Goal: Task Accomplishment & Management: Use online tool/utility

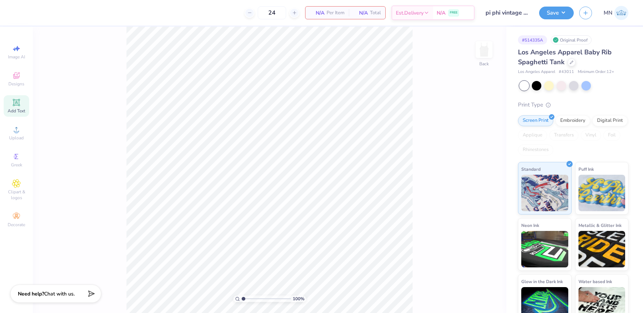
click at [9, 103] on div "Add Text" at bounding box center [17, 106] width 26 height 22
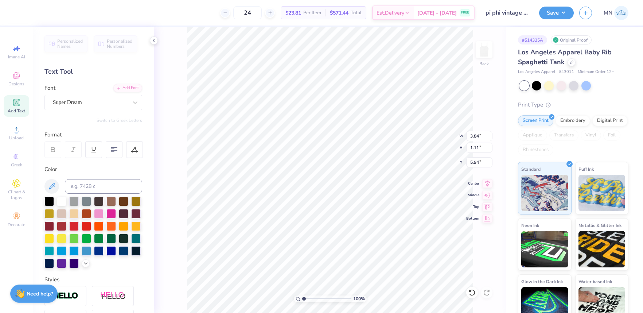
type input "1.47"
drag, startPoint x: 1, startPoint y: 129, endPoint x: 5, endPoint y: 130, distance: 3.9
click at [3, 129] on div "Image AI Designs Add Text Upload Greek Clipart & logos Decorate" at bounding box center [16, 170] width 33 height 286
click at [11, 131] on div "Upload" at bounding box center [17, 133] width 26 height 22
type input "8.93"
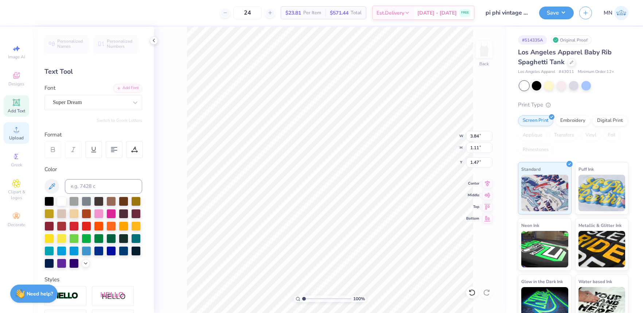
type input "4.15"
type input "4.42"
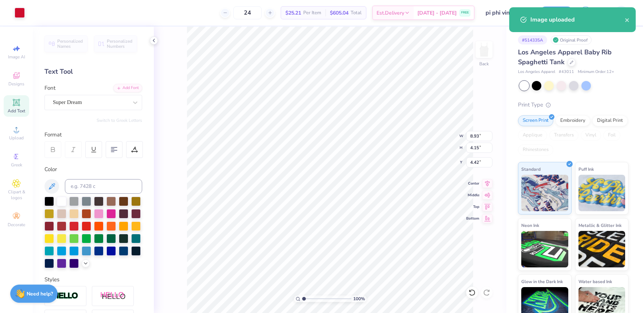
type input "3.22"
click at [334, 148] on div "Hold “Option ⌥” to see the space between elements." at bounding box center [297, 144] width 77 height 21
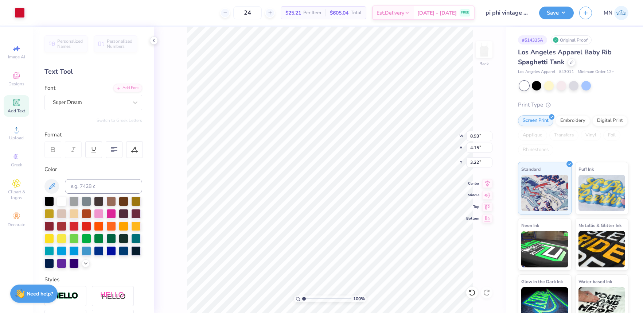
type input "3.84"
type input "1.11"
type input "1.47"
click at [122, 85] on div "Add Font" at bounding box center [127, 87] width 29 height 8
click at [128, 89] on div "Add Font" at bounding box center [127, 87] width 29 height 8
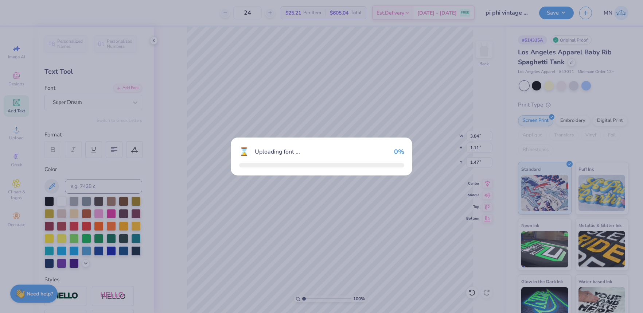
type input "8.65"
type input "1.72"
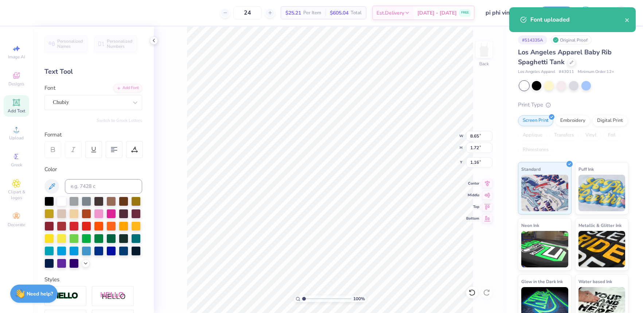
type input "7.61"
type textarea "Pi"
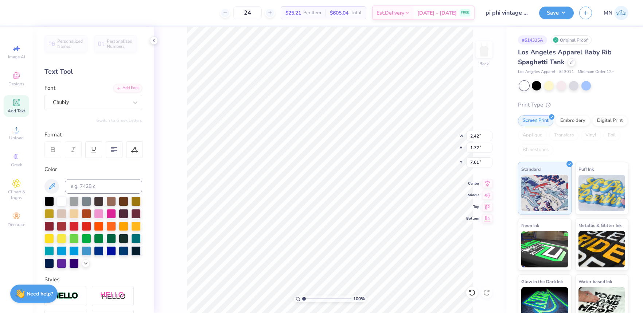
type input "4.29"
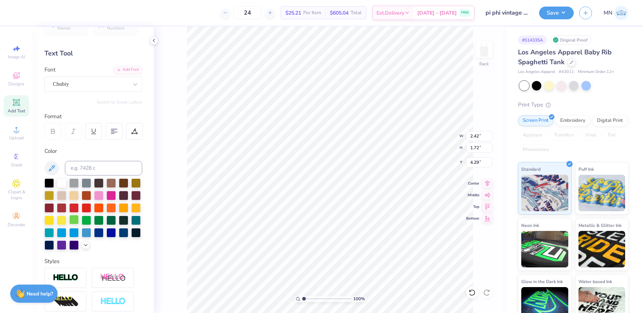
scroll to position [22, 0]
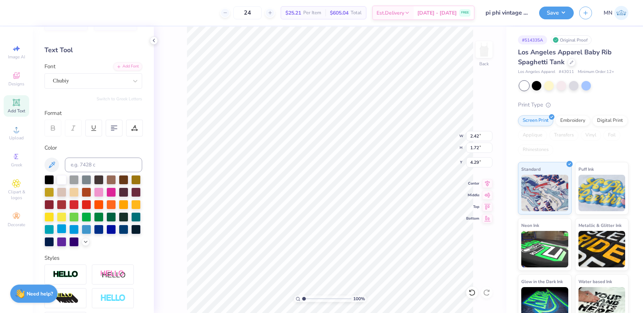
click at [65, 227] on div at bounding box center [61, 228] width 9 height 9
click at [361, 301] on li "Send to Back" at bounding box center [364, 304] width 57 height 14
type input "2.36"
click at [310, 298] on input "range" at bounding box center [326, 298] width 49 height 7
type input "2.42"
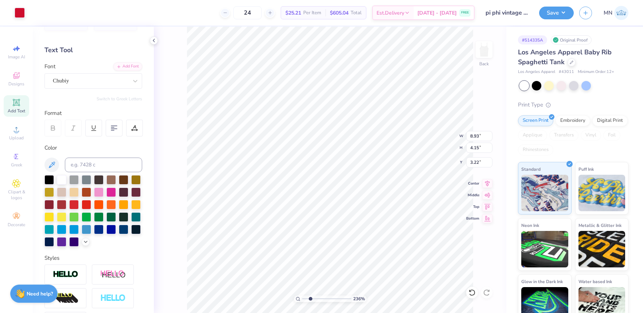
type input "1.72"
type input "4.29"
type input "2.17"
type input "1.54"
click at [331, 177] on li "Duplicate" at bounding box center [334, 176] width 57 height 14
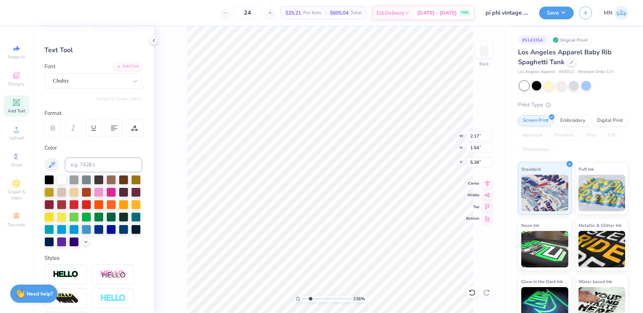
type input "4.21"
type textarea "Beta"
type input "2.48"
type input "1.12"
click at [389, 175] on li "Duplicate" at bounding box center [390, 176] width 57 height 14
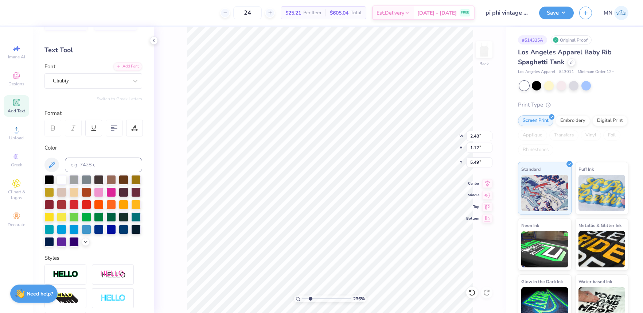
type input "5.38"
type textarea "Phi"
type input "8.93"
type input "4.15"
type input "3.22"
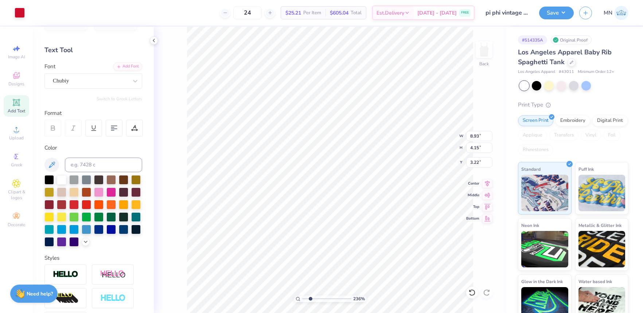
type input "2.17"
type input "1.54"
type input "4.28"
type input "2.34"
type input "1.66"
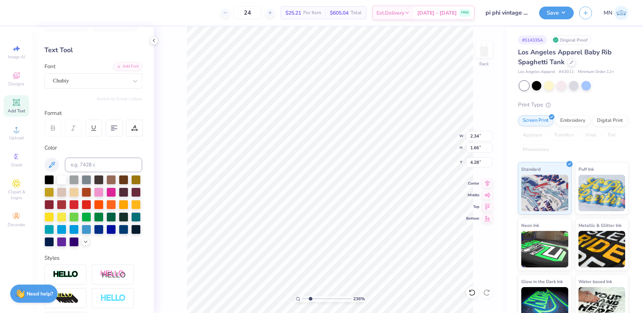
type input "2.48"
type input "1.12"
type input "4.26"
type input "2.05"
type input "5.38"
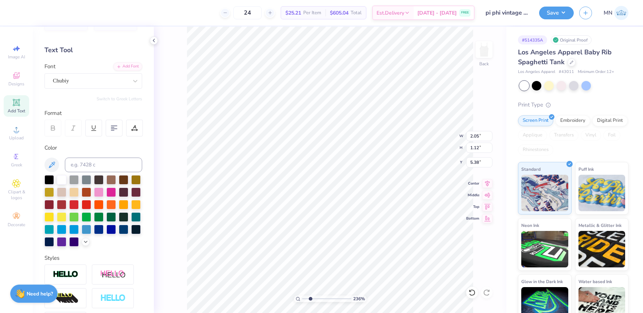
type input "1.74"
type input "0.95"
type input "8.93"
type input "4.15"
type input "3.22"
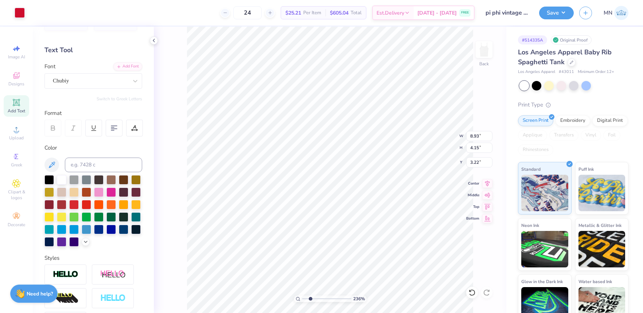
type input "2.48"
type input "1.12"
type input "4.55"
type input "2.34"
type input "1.66"
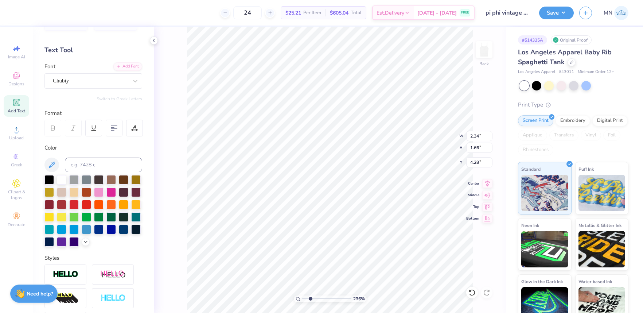
type input "4.27"
type input "4.28"
type input "3.12"
type input "1.41"
type input "5.55"
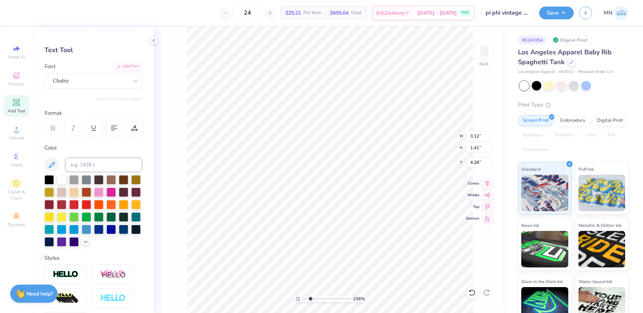
type input "1.66"
type input "5.08"
type input "1.52"
type input "8.93"
type input "4.15"
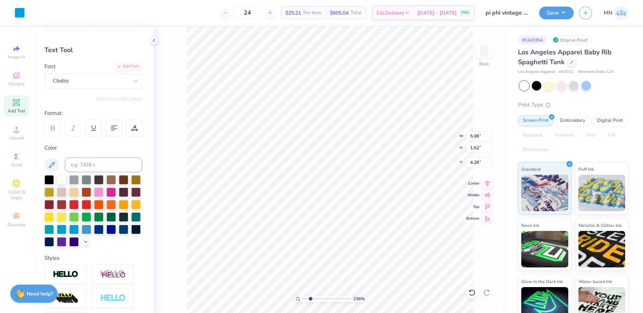
type input "3.22"
type input "1.74"
type input "0.95"
type input "5.55"
type input "2.14"
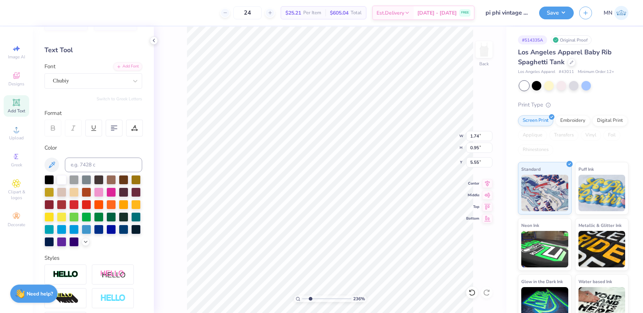
type input "1.52"
type input "4.44"
type input "2.22"
type input "1.58"
type input "4.28"
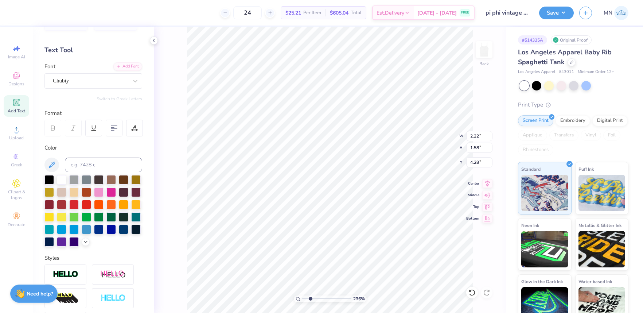
type input "2.86"
type input "1.29"
type input "4.18"
type input "8.93"
type input "4.15"
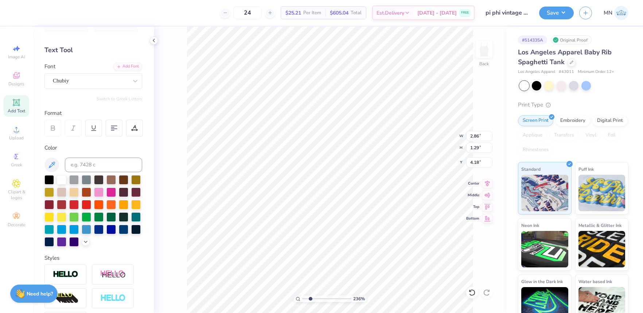
type input "3.22"
type input "1.74"
type input "0.95"
type input "5.38"
type input "2.22"
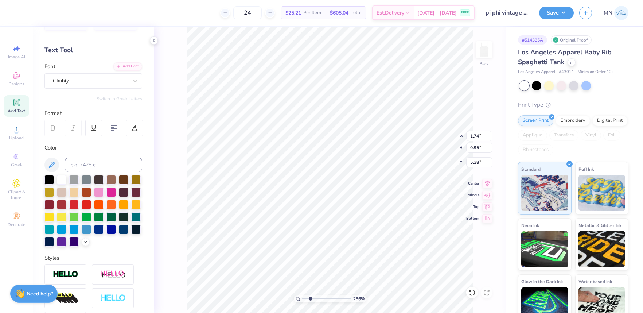
type input "1.58"
type input "4.28"
click at [298, 292] on div "100 %" at bounding box center [330, 170] width 286 height 286
type input "2.41"
drag, startPoint x: 305, startPoint y: 298, endPoint x: 310, endPoint y: 296, distance: 5.6
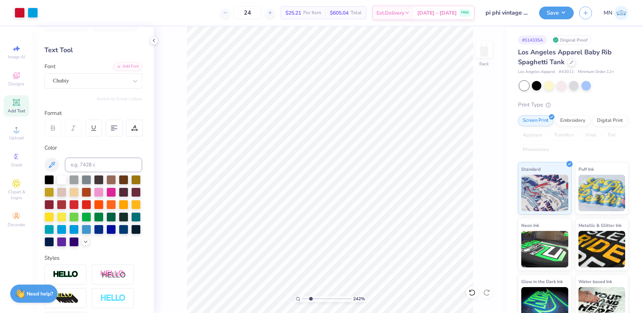
click at [311, 298] on input "range" at bounding box center [326, 298] width 49 height 7
type textarea "Pi Beta"
type input "2.86"
type input "1.29"
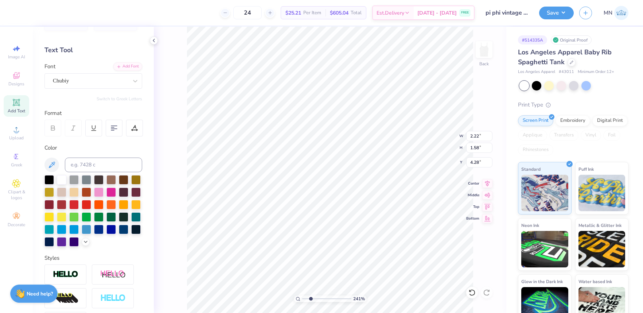
type input "4.18"
type input "4.11"
type input "4.89"
type input "1.26"
type input "4.33"
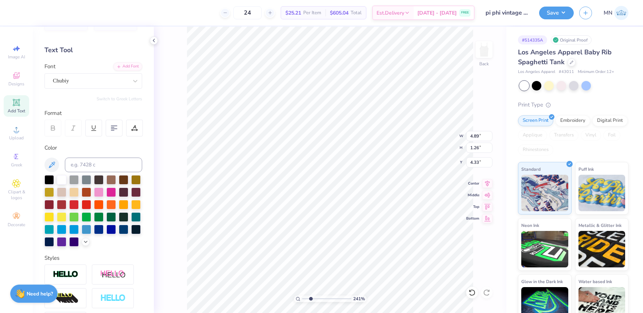
type input "1.74"
type input "0.95"
type input "5.55"
type input "4.89"
type input "1.26"
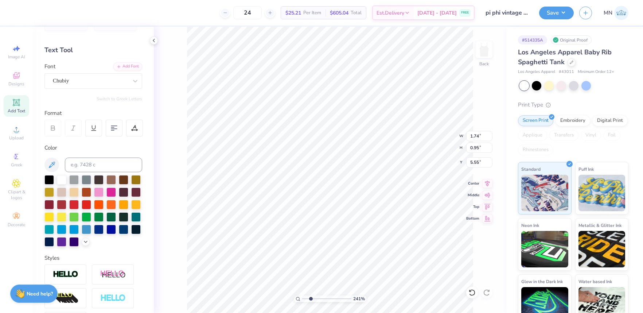
type input "4.33"
type input "4.58"
type input "1.18"
type input "4.30"
type input "1.74"
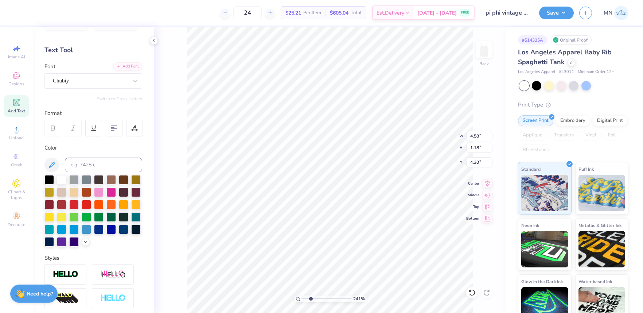
type input "0.95"
type input "5.55"
type input "5.48"
type input "4.58"
type input "1.18"
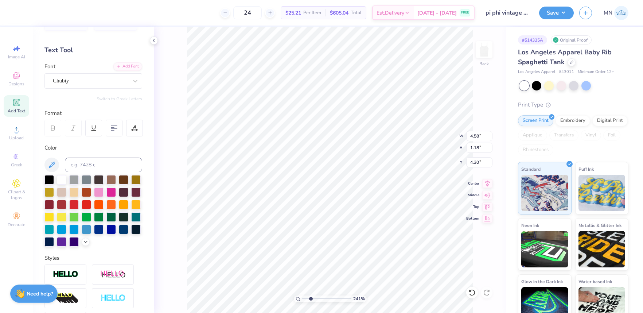
type input "4.24"
type input "1"
drag, startPoint x: 305, startPoint y: 298, endPoint x: 297, endPoint y: 295, distance: 8.1
click at [295, 297] on div "121 %" at bounding box center [330, 298] width 73 height 7
drag, startPoint x: 13, startPoint y: 109, endPoint x: 28, endPoint y: 111, distance: 15.1
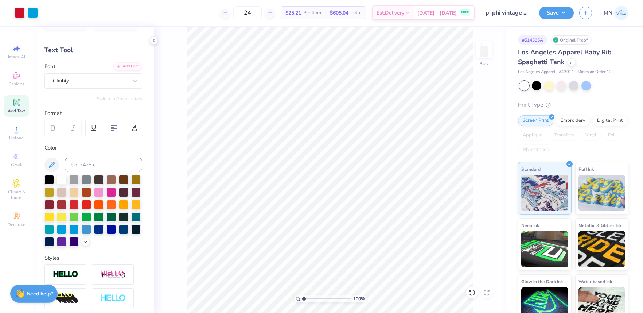
click at [13, 109] on span "Add Text" at bounding box center [17, 111] width 18 height 6
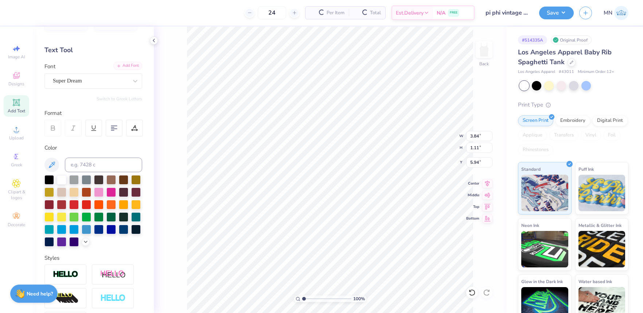
click at [127, 65] on div "Add Font" at bounding box center [127, 66] width 29 height 8
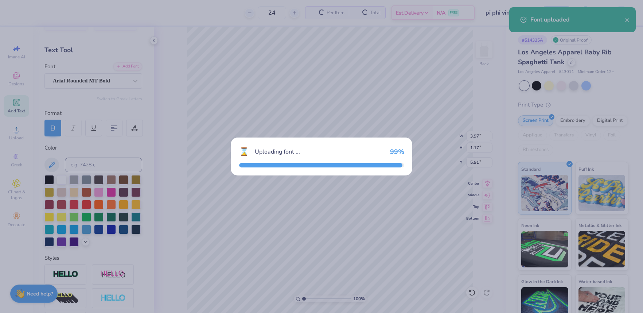
type input "3.97"
type input "1.17"
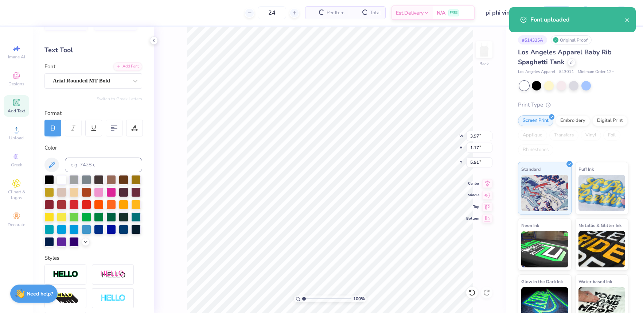
type input "7.55"
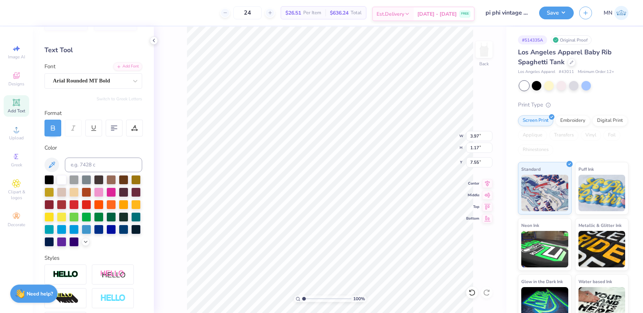
type textarea "MOSCOW"
type input "7.43"
type input "1.17"
type input "7.55"
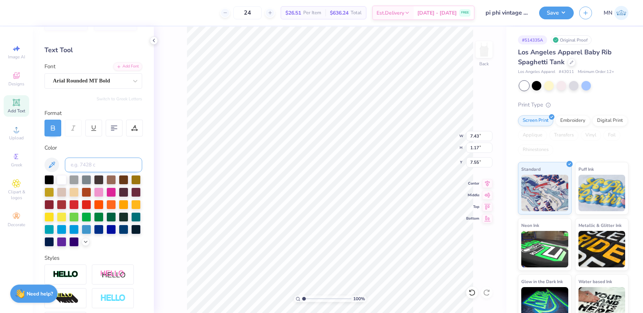
click at [86, 163] on input at bounding box center [103, 165] width 77 height 15
type input "299"
type input "2.72"
type input "0.43"
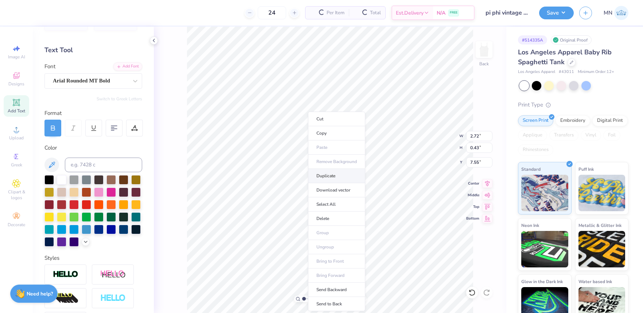
click at [332, 179] on li "Duplicate" at bounding box center [336, 176] width 57 height 14
type input "8.56"
type textarea "IDAHO"
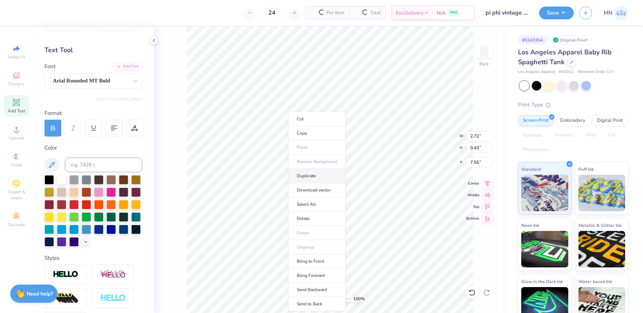
click at [316, 175] on li "Duplicate" at bounding box center [316, 176] width 57 height 14
type input "2.49"
paste textarea "507 Idaho Avenue, 83843"
type textarea "507 Idaho Avenue, 83843"
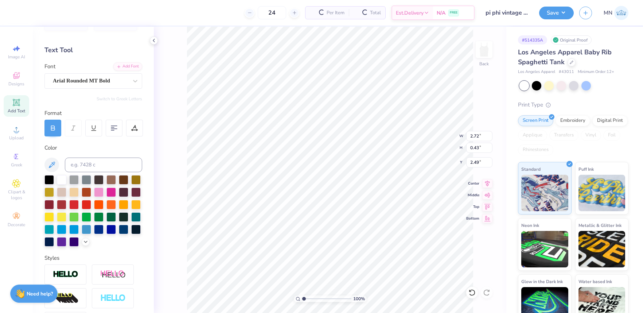
type input "8.93"
type input "4.15"
type input "3.22"
type input "6.97"
type input "0.51"
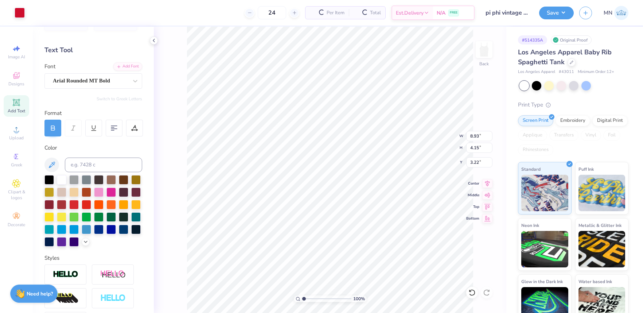
type input "2.45"
type textarea "507 IDAHO AVENUE, 83843"
click at [354, 178] on li "Duplicate" at bounding box center [358, 176] width 57 height 14
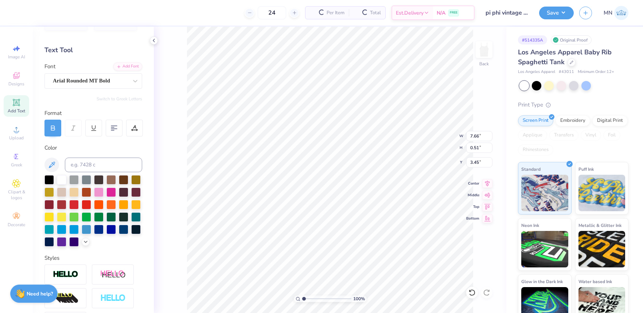
type input "3.45"
type textarea "18"
type input "8.93"
type input "4.15"
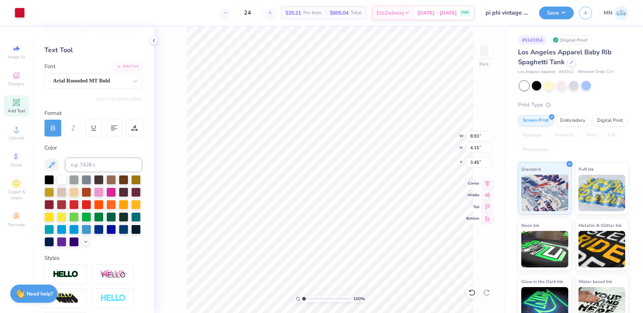
type input "3.22"
type input "0.63"
type input "0.43"
click at [295, 178] on li "Duplicate" at bounding box center [306, 176] width 57 height 14
type input "4.24"
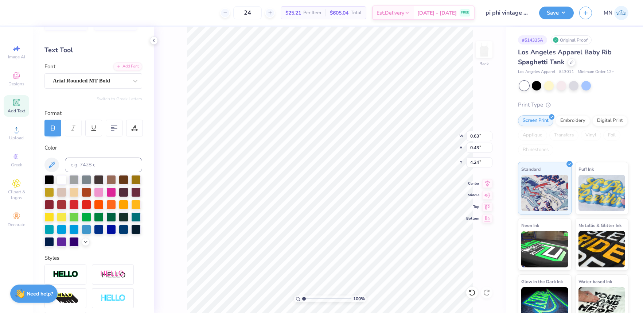
type textarea "67"
type input "6.95"
type input "2.72"
type input "6.95"
type input "4.74"
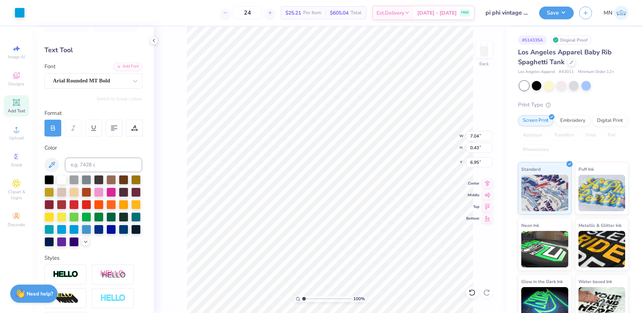
type input "0.29"
type input "7.09"
type input "1.89"
drag, startPoint x: 307, startPoint y: 298, endPoint x: 313, endPoint y: 297, distance: 5.4
click at [308, 298] on input "range" at bounding box center [326, 298] width 49 height 7
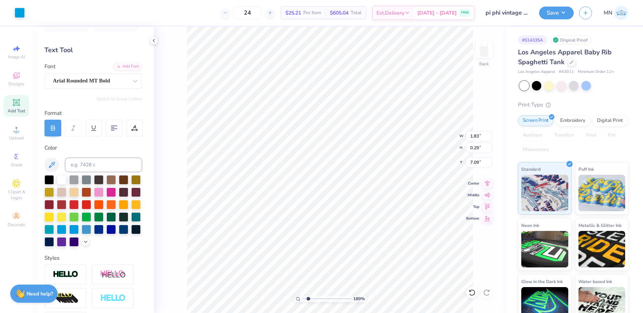
type input "6.66"
type input "1.79"
type input "0.91"
type input "6.32"
type input "1.23"
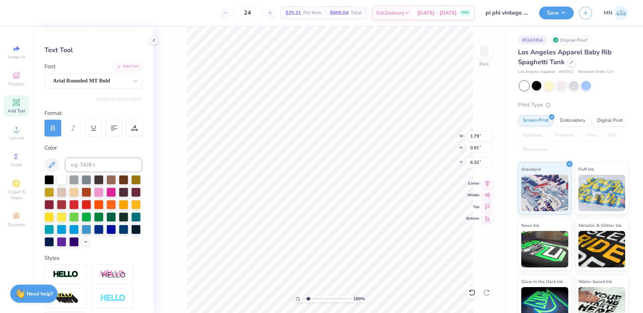
type input "0.29"
type input "6.77"
type input "1.17"
type input "0.77"
type input "6.55"
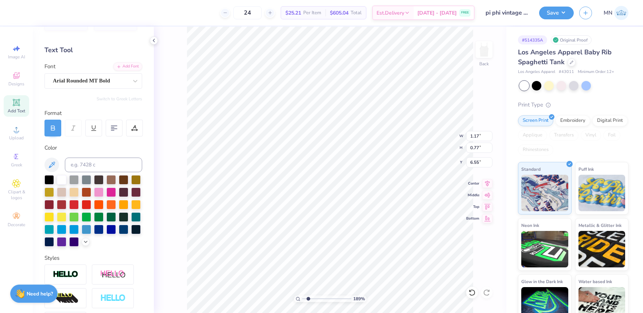
type input "8.93"
type input "4.15"
type input "3.17"
type input "1.17"
type input "0.77"
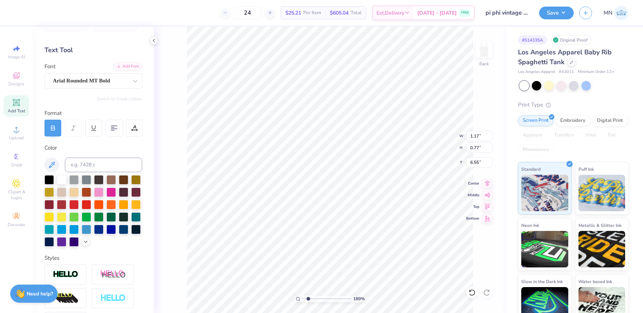
type input "6.32"
type input "1.20"
type input "0.67"
type input "6.36"
type input "1.79"
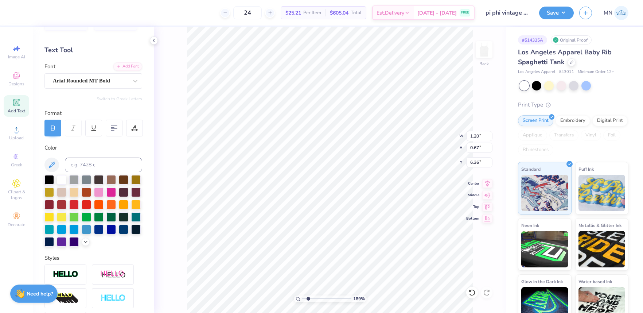
type input "0.91"
type input "1.78"
type input "0.93"
type input "6.23"
drag, startPoint x: 299, startPoint y: 298, endPoint x: 294, endPoint y: 297, distance: 5.5
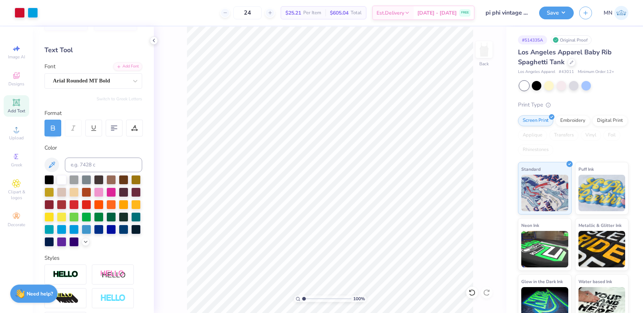
type input "1"
click at [302, 297] on input "range" at bounding box center [326, 298] width 49 height 7
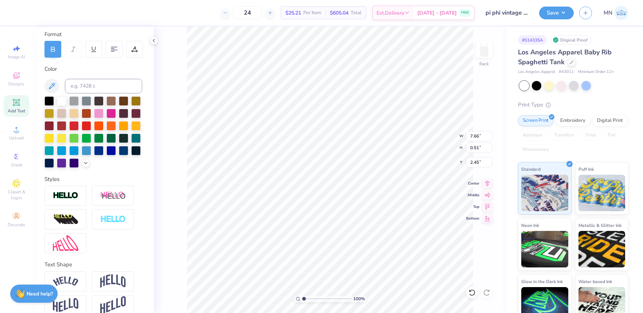
scroll to position [111, 0]
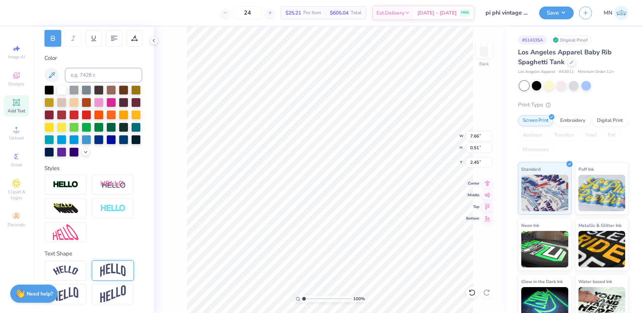
drag, startPoint x: 75, startPoint y: 274, endPoint x: 127, endPoint y: 263, distance: 53.2
drag, startPoint x: 66, startPoint y: 266, endPoint x: 95, endPoint y: 236, distance: 41.0
click at [66, 266] on img at bounding box center [66, 271] width 26 height 10
type input "8.26"
type input "1.53"
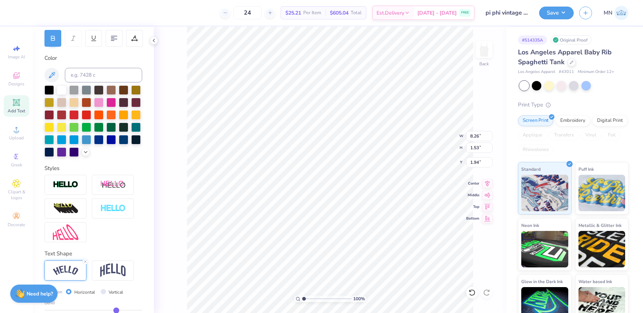
type input "1.94"
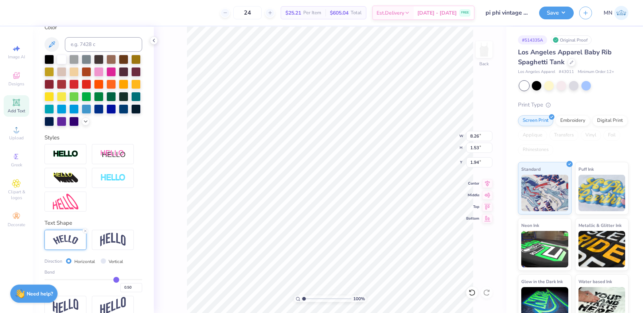
scroll to position [154, 0]
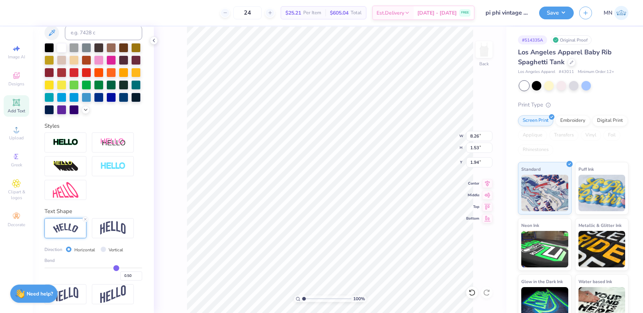
type input "5.90"
type input "1.09"
type input "2.21"
type input "2.14"
drag, startPoint x: 305, startPoint y: 298, endPoint x: 309, endPoint y: 298, distance: 4.8
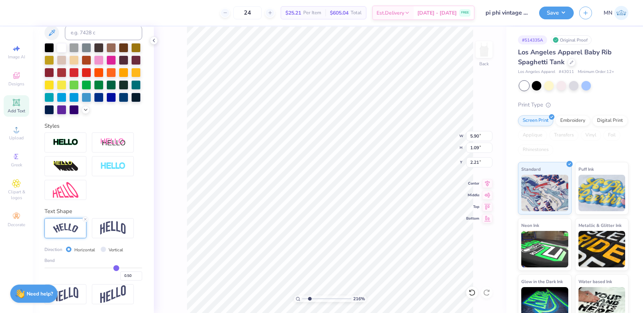
click at [309, 298] on input "range" at bounding box center [326, 298] width 49 height 7
type input "0.63"
type input "0.43"
type input "4.24"
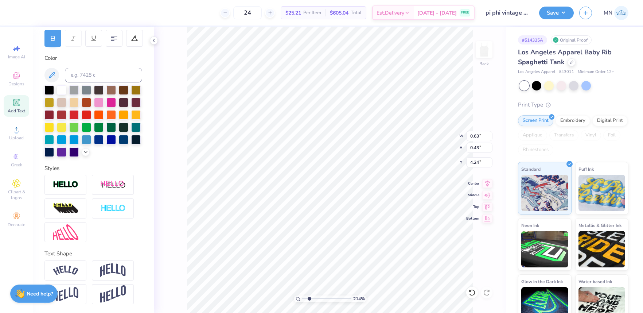
type input "0.65"
type input "0.54"
type input "4.17"
type input "8.93"
type input "4.15"
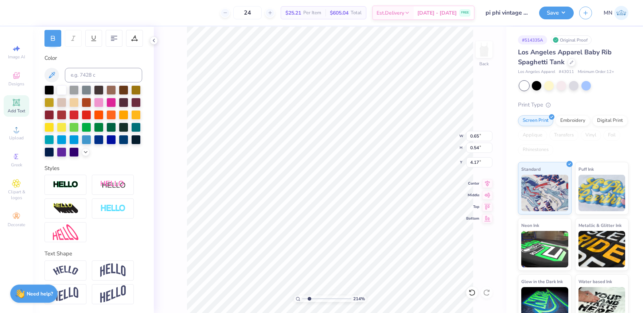
type input "3.17"
type input "0.65"
type input "0.54"
type input "4.24"
type input "0.42"
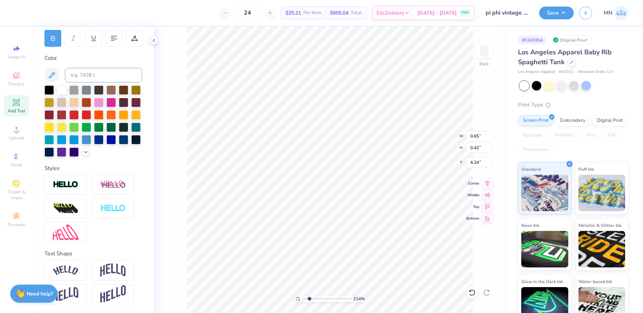
type input "0.70"
type input "0.54"
type input "4.17"
type input "8.93"
type input "4.15"
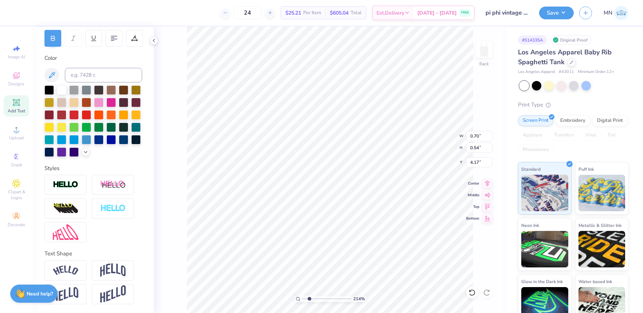
type input "3.17"
drag, startPoint x: 295, startPoint y: 297, endPoint x: 291, endPoint y: 296, distance: 4.0
type input "1"
click at [302, 296] on input "range" at bounding box center [326, 298] width 49 height 7
type input "2.37"
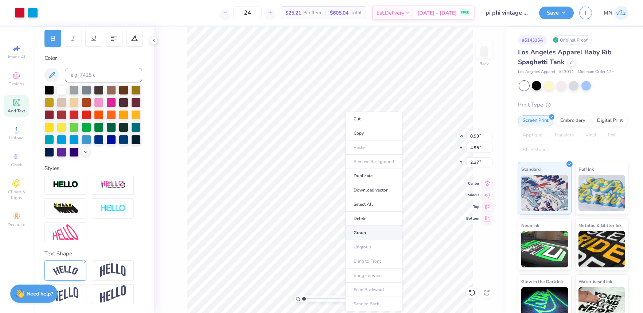
click at [370, 233] on li "Group" at bounding box center [373, 233] width 57 height 14
click at [479, 135] on input "8.93" at bounding box center [479, 136] width 26 height 10
type input "7.00"
type input "3.88"
drag, startPoint x: 474, startPoint y: 163, endPoint x: 484, endPoint y: 171, distance: 13.0
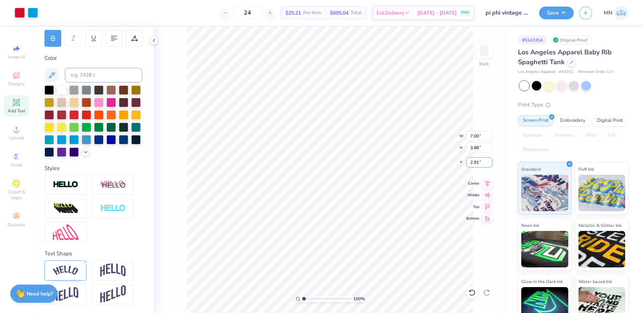
click at [474, 164] on input "2.91" at bounding box center [479, 162] width 26 height 10
type input "2.00"
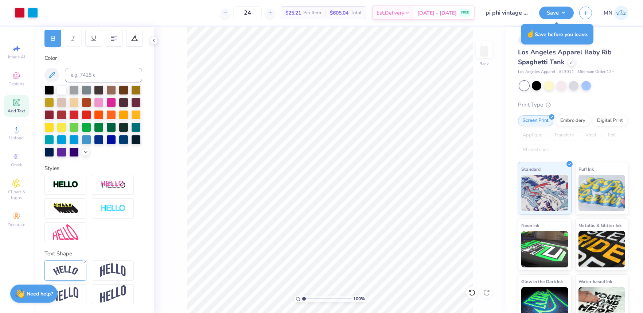
drag, startPoint x: 562, startPoint y: 12, endPoint x: 561, endPoint y: 19, distance: 6.7
click at [562, 12] on button "Save" at bounding box center [556, 13] width 35 height 13
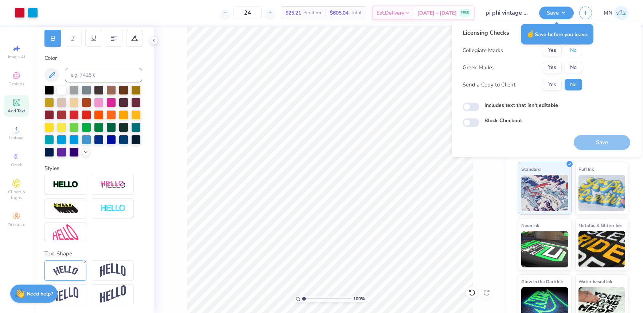
drag, startPoint x: 575, startPoint y: 49, endPoint x: 561, endPoint y: 58, distance: 16.5
click at [574, 49] on button "No" at bounding box center [574, 50] width 18 height 12
click at [556, 63] on button "Yes" at bounding box center [552, 68] width 19 height 12
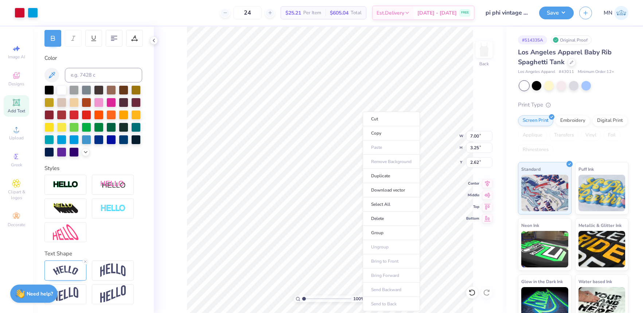
drag, startPoint x: 385, startPoint y: 229, endPoint x: 481, endPoint y: 168, distance: 113.6
click at [385, 229] on li "Group" at bounding box center [391, 233] width 57 height 14
click at [480, 162] on input "2.62" at bounding box center [479, 162] width 26 height 10
click at [480, 164] on input "2.62" at bounding box center [479, 162] width 26 height 10
click at [569, 8] on button "Save" at bounding box center [556, 11] width 35 height 13
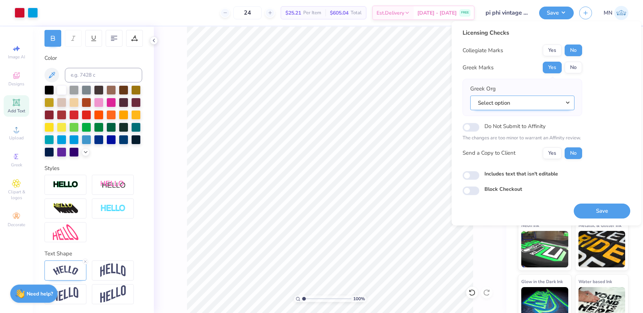
click at [531, 101] on button "Select option" at bounding box center [522, 103] width 104 height 15
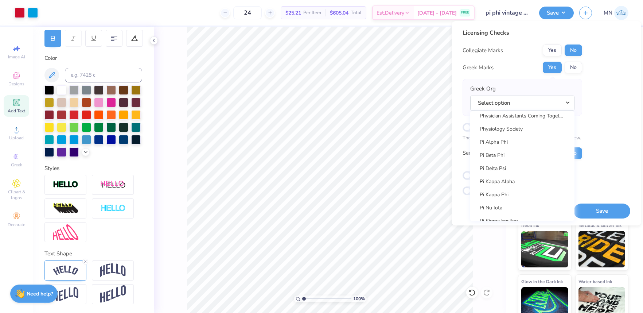
scroll to position [4153, 0]
click at [515, 154] on link "Pi Beta Phi" at bounding box center [522, 156] width 98 height 12
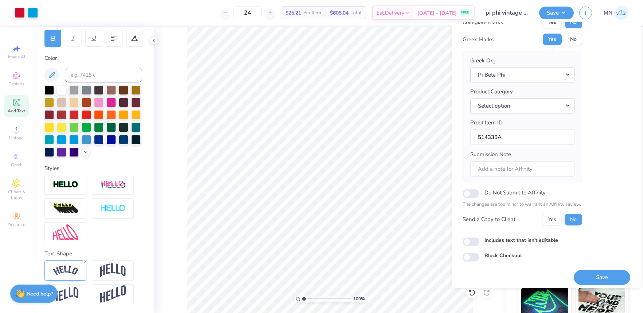
scroll to position [33, 0]
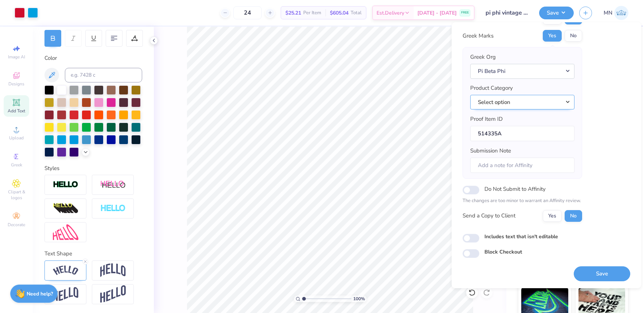
click at [511, 100] on button "Select option" at bounding box center [522, 102] width 104 height 15
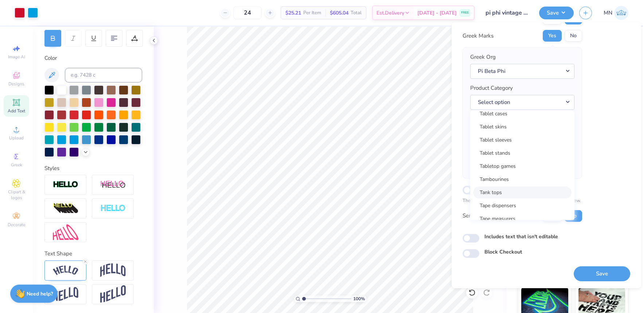
drag, startPoint x: 515, startPoint y: 187, endPoint x: 541, endPoint y: 206, distance: 32.1
click at [515, 187] on link "Tank tops" at bounding box center [522, 192] width 98 height 12
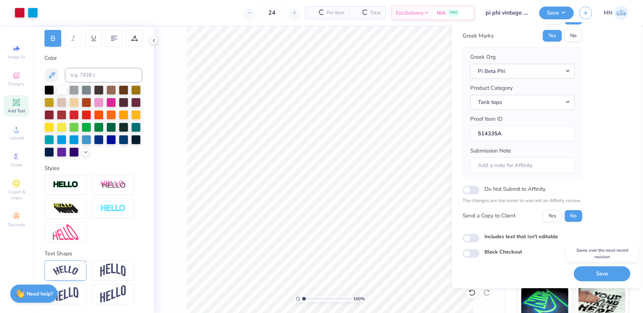
drag, startPoint x: 596, startPoint y: 271, endPoint x: 576, endPoint y: 208, distance: 66.1
click at [596, 271] on button "Save" at bounding box center [602, 273] width 57 height 15
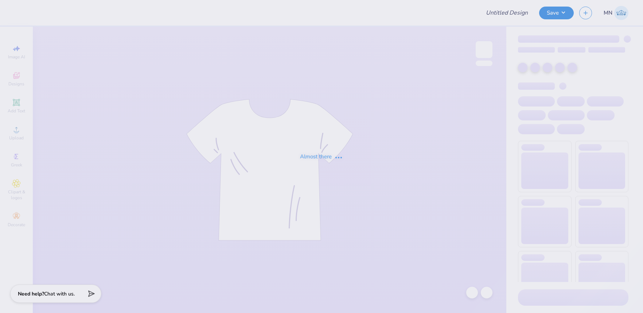
type input "Angeline Bui : University of Delaware"
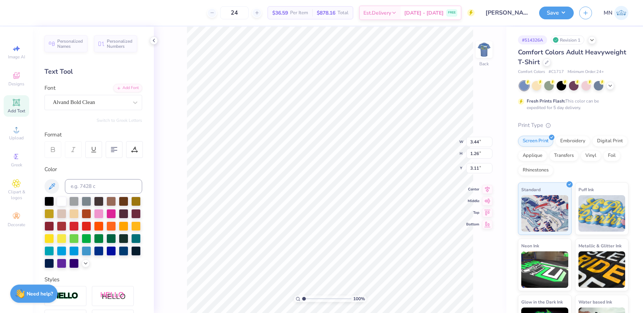
type input "3.37"
type input "1.02"
type input "4.48"
click at [481, 55] on img at bounding box center [484, 49] width 29 height 29
type input "11.64"
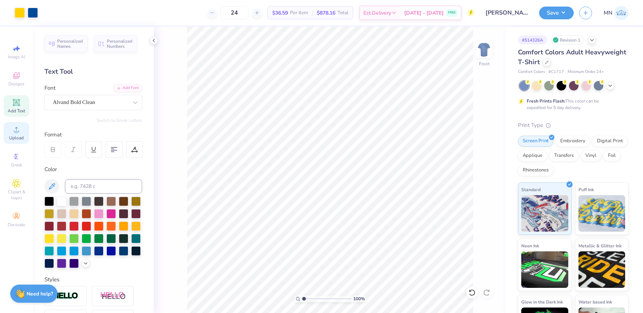
click at [25, 130] on div "Upload" at bounding box center [17, 133] width 26 height 22
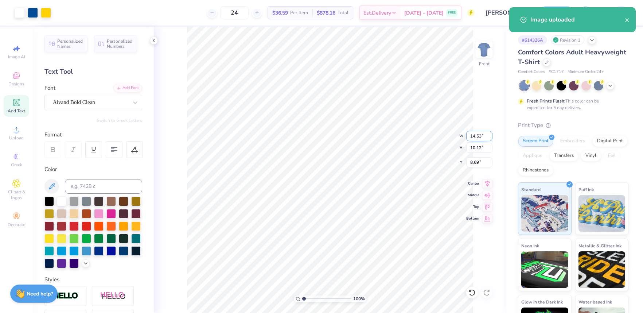
click at [473, 137] on input "14.53" at bounding box center [479, 136] width 26 height 10
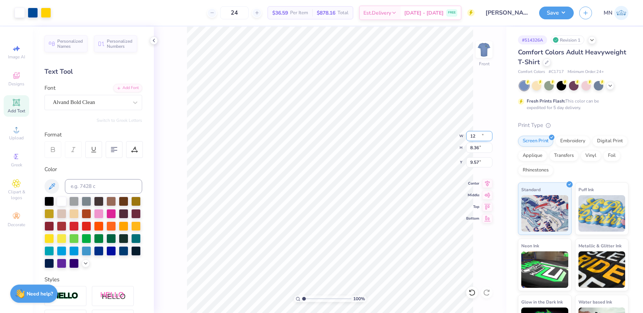
type input "12.00"
type input "8.36"
click at [478, 160] on input "9.57" at bounding box center [479, 162] width 26 height 10
type input "3.00"
click at [557, 12] on button "Save" at bounding box center [556, 11] width 35 height 13
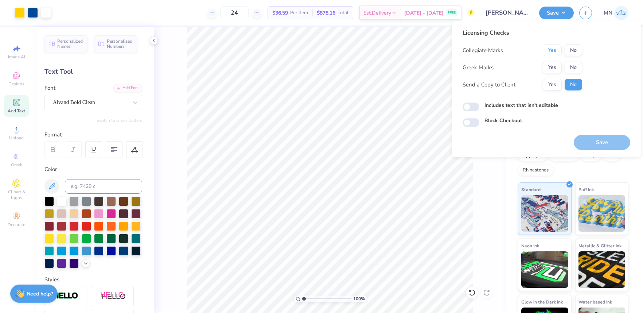
drag, startPoint x: 557, startPoint y: 51, endPoint x: 571, endPoint y: 61, distance: 17.8
click at [558, 51] on button "Yes" at bounding box center [552, 50] width 19 height 12
click at [574, 63] on button "No" at bounding box center [574, 68] width 18 height 12
click at [600, 144] on button "Save" at bounding box center [602, 142] width 57 height 15
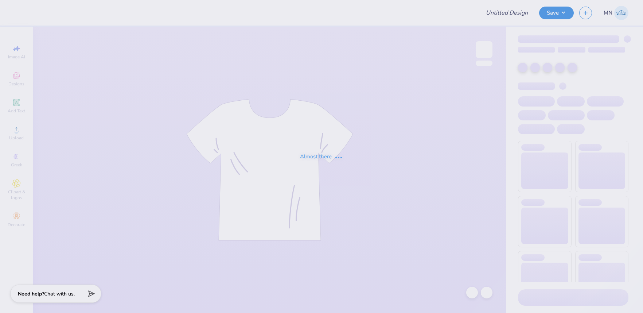
type input "Nicole Gibson : University of Nebraska"
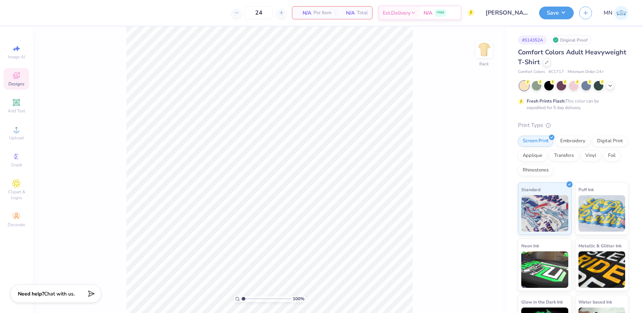
click at [17, 82] on span "Designs" at bounding box center [16, 84] width 16 height 6
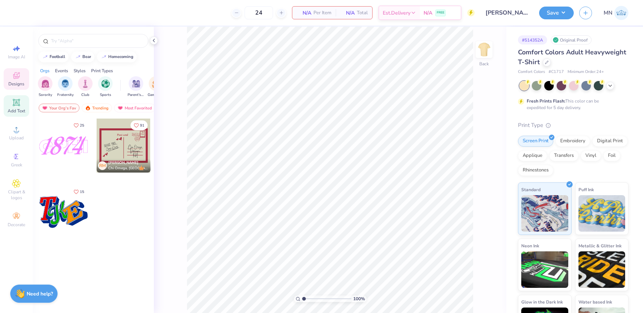
click at [14, 106] on icon at bounding box center [16, 102] width 7 height 7
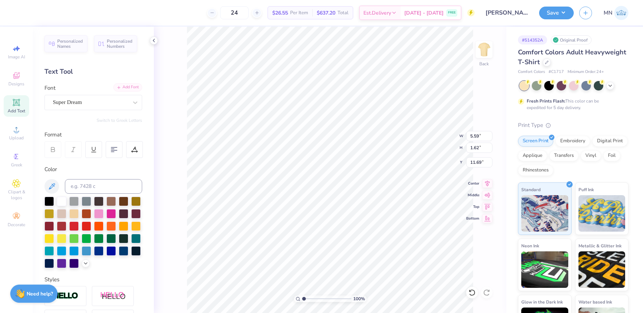
click at [131, 87] on div "Add Font" at bounding box center [127, 87] width 29 height 8
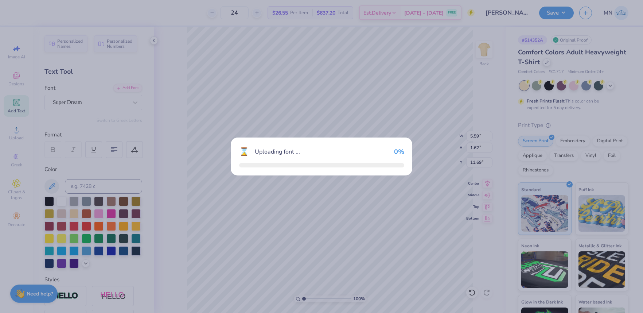
type input "5.09"
type input "2.03"
type input "11.48"
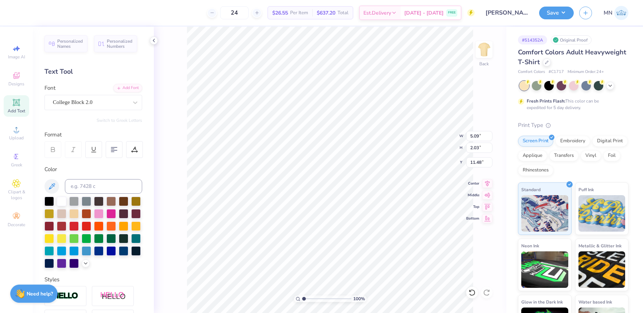
type textarea "University Program Council"
click at [476, 135] on input "14.17" at bounding box center [479, 136] width 26 height 10
type input "12.00"
type input "0.80"
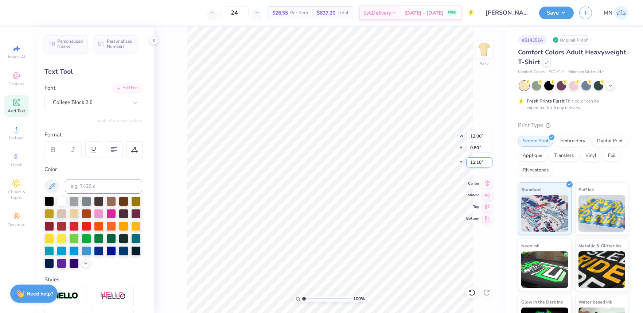
click at [473, 161] on input "12.10" at bounding box center [479, 162] width 26 height 10
type input "3.00"
click at [17, 106] on icon at bounding box center [16, 102] width 9 height 9
click at [133, 88] on div "Add Font" at bounding box center [127, 87] width 29 height 8
click at [25, 133] on div "Upload" at bounding box center [17, 133] width 26 height 22
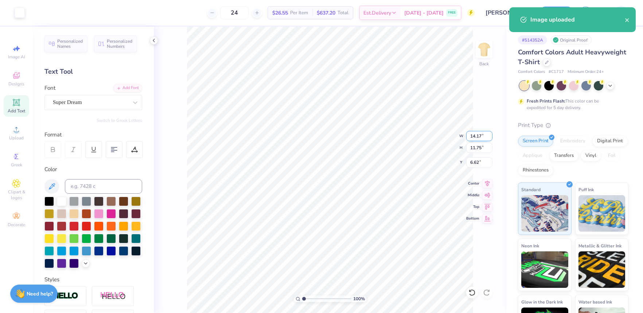
click at [474, 136] on input "14.17" at bounding box center [479, 136] width 26 height 10
type input "12.00"
type input "9.95"
type input "7.52"
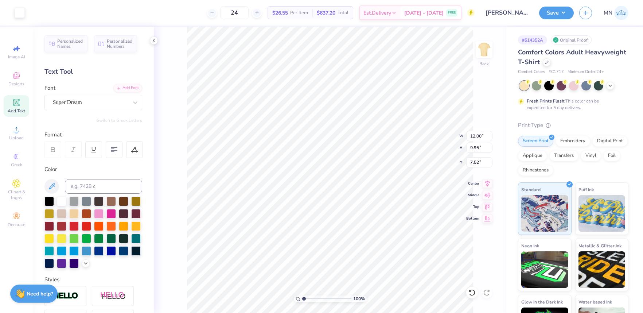
type input "9.69"
type input "8.03"
type input "4.47"
click at [378, 230] on li "Group" at bounding box center [382, 233] width 57 height 14
drag, startPoint x: 548, startPoint y: 13, endPoint x: 549, endPoint y: 19, distance: 5.9
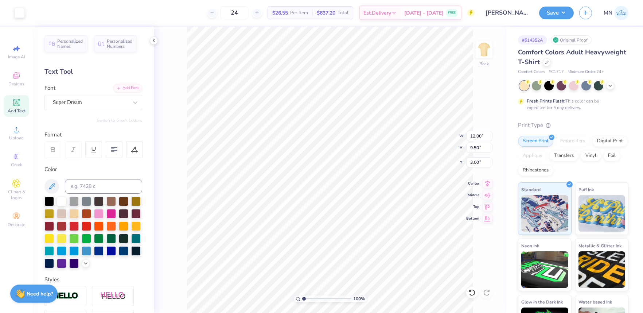
click at [548, 14] on button "Save" at bounding box center [556, 13] width 35 height 13
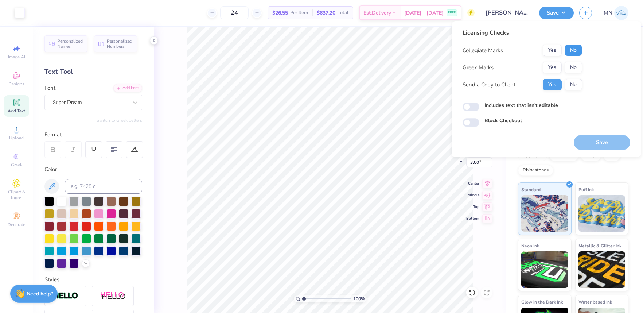
click at [570, 51] on button "No" at bounding box center [574, 50] width 18 height 12
click at [570, 63] on button "No" at bounding box center [574, 68] width 18 height 12
click at [593, 135] on button "Save" at bounding box center [602, 142] width 57 height 15
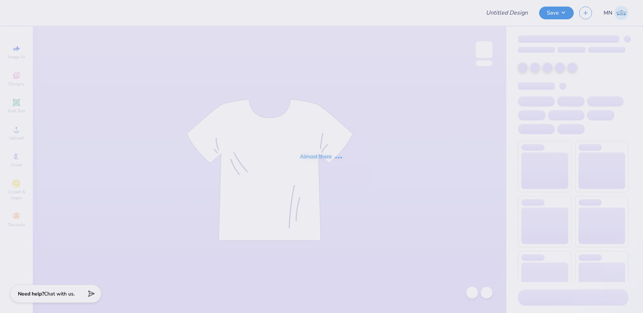
type input "Merch for Kappa Sigma"
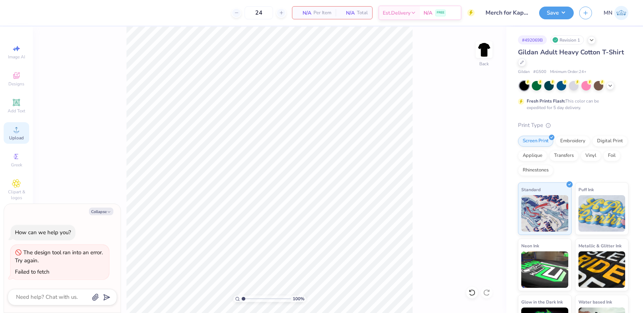
click at [16, 130] on circle at bounding box center [16, 132] width 4 height 4
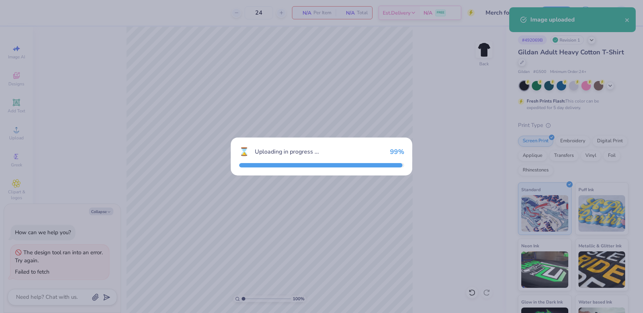
type textarea "x"
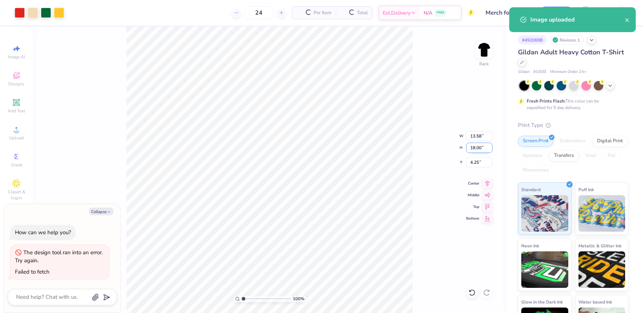
click at [473, 149] on input "18.00" at bounding box center [479, 148] width 26 height 10
type input "15"
type textarea "x"
type input "11.32"
type input "15.00"
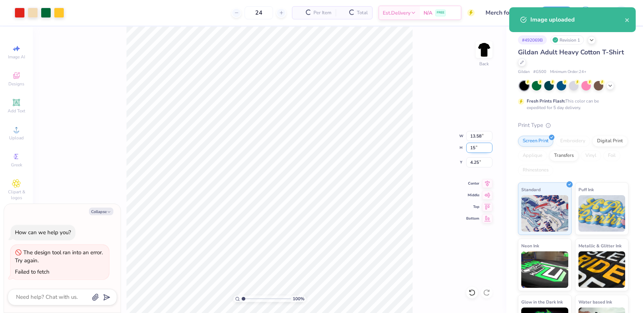
type input "5.75"
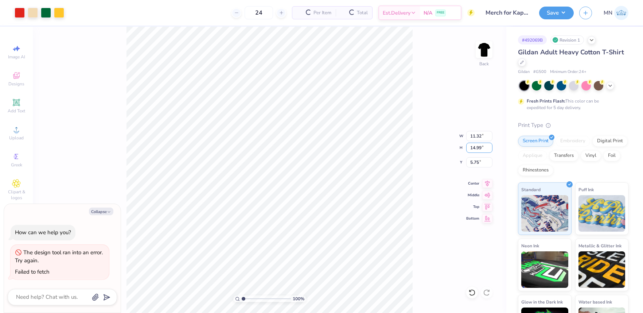
type input "14.99"
type textarea "x"
click at [480, 164] on input "5.75" at bounding box center [479, 162] width 26 height 10
type input "3"
type textarea "x"
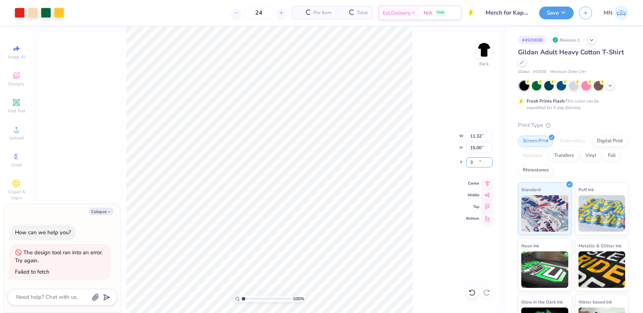
type input "3.00"
drag, startPoint x: 562, startPoint y: 14, endPoint x: 564, endPoint y: 19, distance: 5.6
click at [562, 15] on button "Save" at bounding box center [556, 13] width 35 height 13
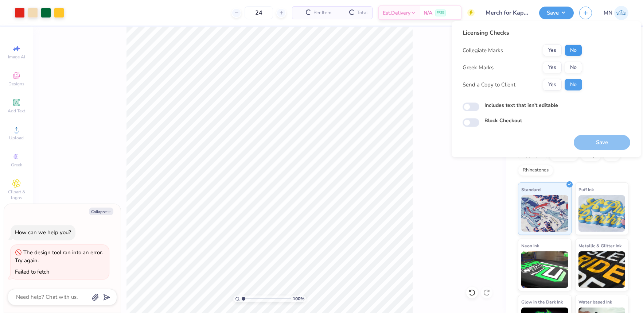
drag, startPoint x: 577, startPoint y: 58, endPoint x: 577, endPoint y: 54, distance: 3.7
click at [577, 57] on div "Collegiate Marks Yes No Greek Marks Yes No Send a Copy to Client Yes No" at bounding box center [523, 67] width 120 height 46
click at [577, 53] on button "No" at bounding box center [574, 50] width 18 height 12
drag, startPoint x: 556, startPoint y: 65, endPoint x: 605, endPoint y: 122, distance: 75.8
click at [556, 65] on button "Yes" at bounding box center [552, 68] width 19 height 12
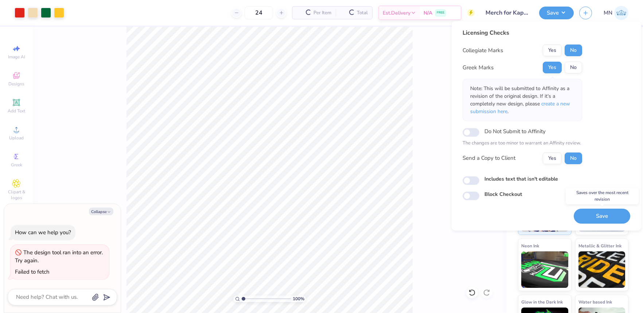
drag, startPoint x: 600, startPoint y: 211, endPoint x: 523, endPoint y: 3, distance: 221.8
click at [600, 211] on button "Save" at bounding box center [602, 216] width 57 height 15
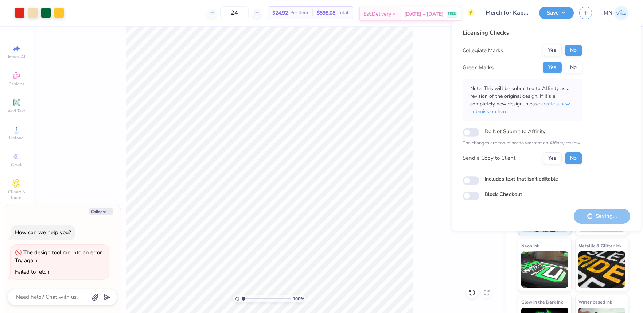
type textarea "x"
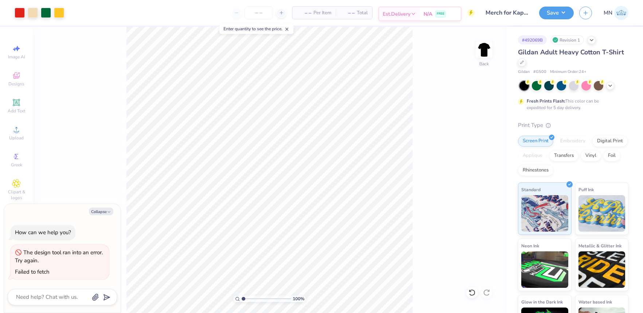
type textarea "x"
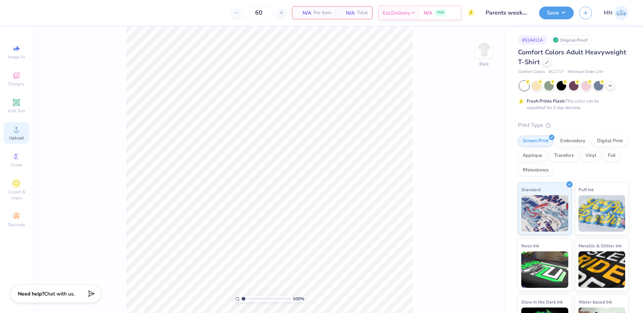
click at [13, 134] on div "Upload" at bounding box center [17, 133] width 26 height 22
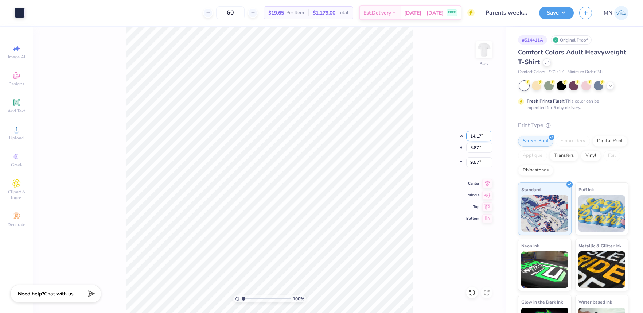
click at [473, 138] on input "14.17" at bounding box center [479, 136] width 26 height 10
type input "3.50"
type input "1.45"
click at [479, 162] on input "11.56" at bounding box center [479, 162] width 26 height 10
type input "3.00"
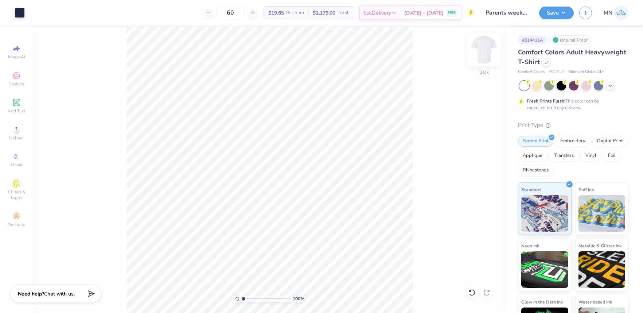
click at [479, 49] on img at bounding box center [484, 49] width 29 height 29
click at [16, 130] on circle at bounding box center [16, 132] width 4 height 4
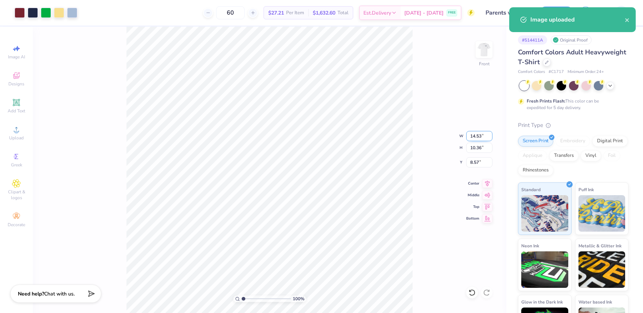
click at [476, 135] on input "14.53" at bounding box center [479, 136] width 26 height 10
type input "12.00"
type input "8.56"
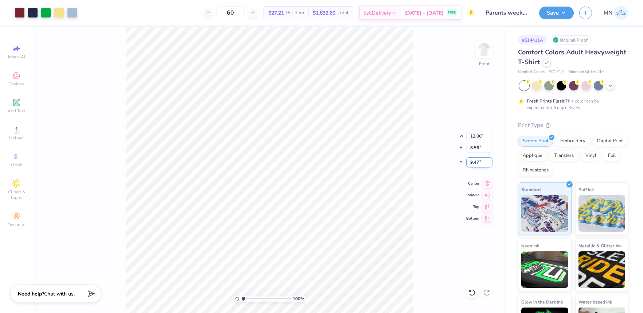
click at [478, 162] on input "9.47" at bounding box center [479, 162] width 26 height 10
type input "3.00"
click at [550, 10] on button "Save" at bounding box center [556, 11] width 35 height 13
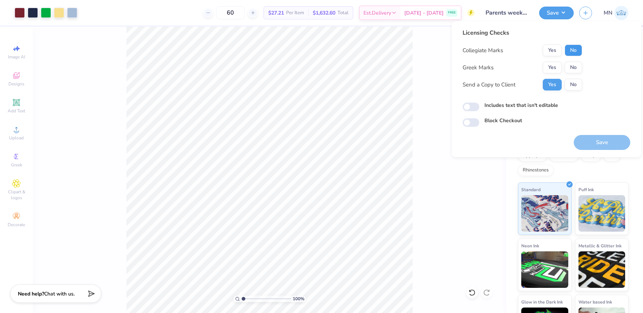
click at [572, 50] on button "No" at bounding box center [574, 50] width 18 height 12
drag, startPoint x: 559, startPoint y: 64, endPoint x: 561, endPoint y: 75, distance: 11.8
click at [559, 65] on button "Yes" at bounding box center [552, 68] width 19 height 12
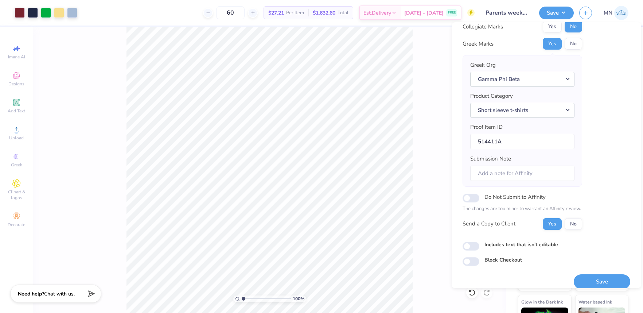
scroll to position [33, 0]
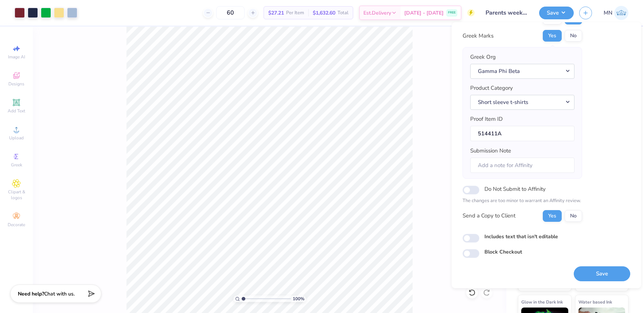
drag, startPoint x: 594, startPoint y: 270, endPoint x: 480, endPoint y: 154, distance: 162.7
click at [593, 270] on button "Save" at bounding box center [602, 273] width 57 height 15
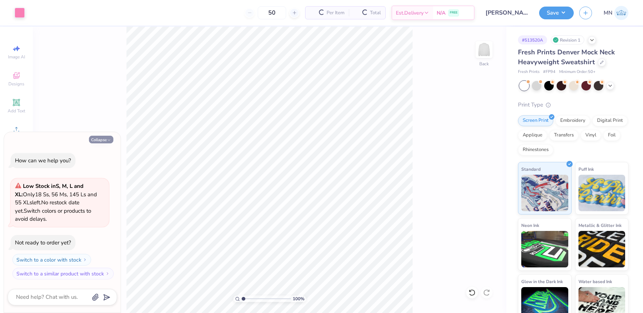
click at [101, 140] on button "Collapse" at bounding box center [101, 140] width 24 height 8
type textarea "x"
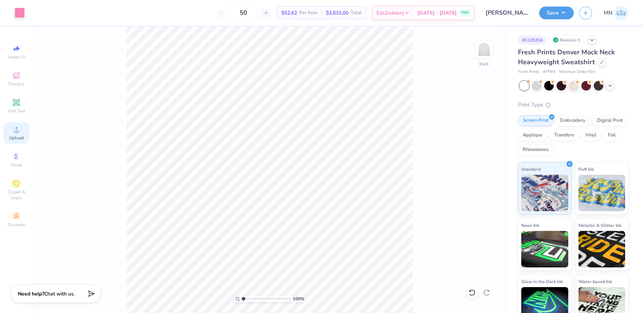
click at [19, 137] on span "Upload" at bounding box center [16, 138] width 15 height 6
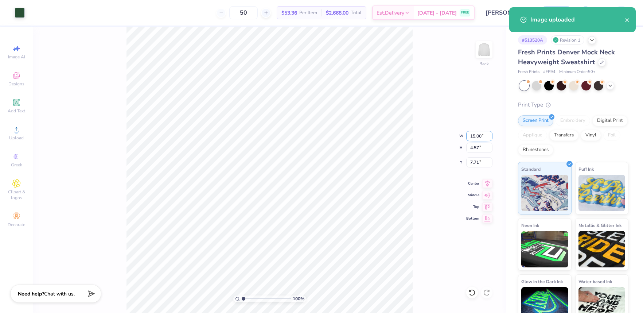
click at [477, 135] on input "15.00" at bounding box center [479, 136] width 26 height 10
type input "11.00"
type input "3.35"
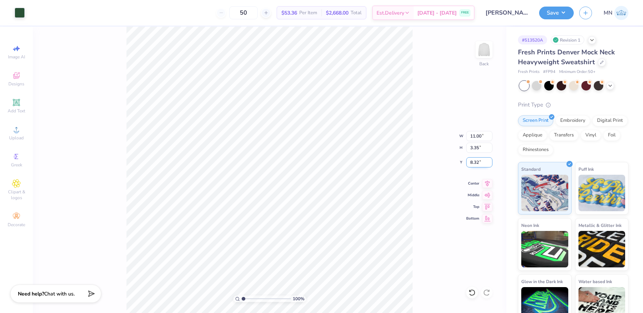
click at [480, 163] on input "8.32" at bounding box center [479, 162] width 26 height 10
type input "3.00"
click at [16, 135] on span "Upload" at bounding box center [16, 138] width 15 height 6
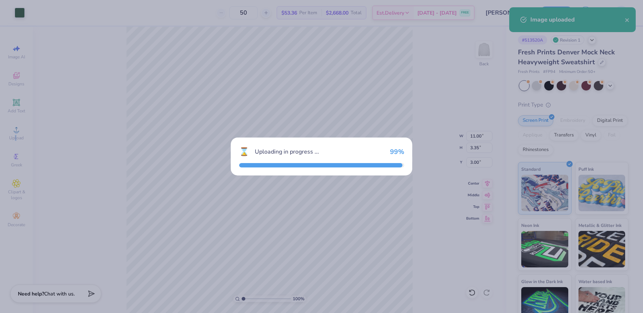
type input "15.00"
type input "4.57"
type input "7.71"
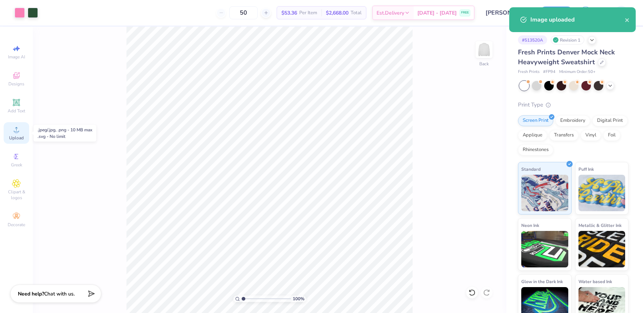
click at [12, 135] on span "Upload" at bounding box center [16, 138] width 15 height 6
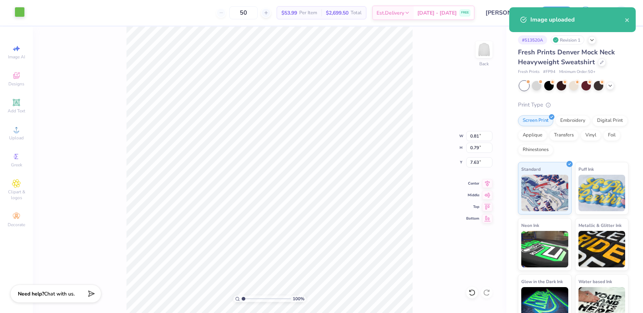
type input "0.81"
type input "0.79"
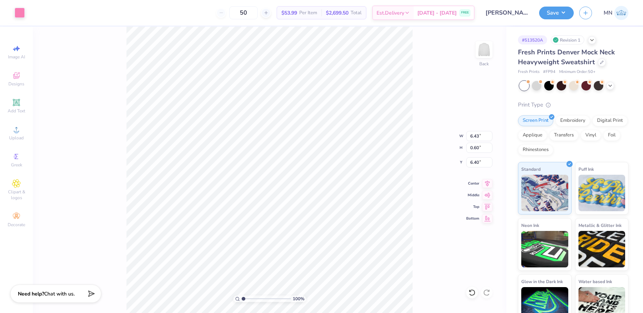
drag, startPoint x: 17, startPoint y: 9, endPoint x: 34, endPoint y: 41, distance: 36.2
click at [17, 8] on div at bounding box center [20, 13] width 10 height 10
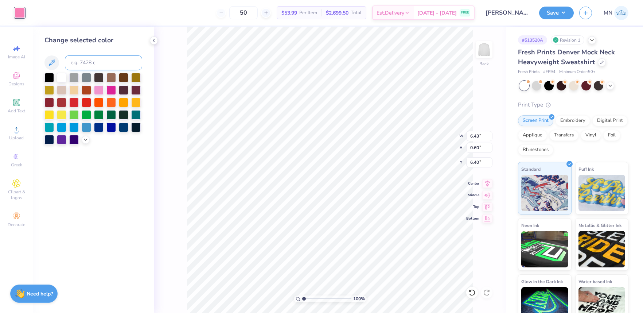
drag, startPoint x: 91, startPoint y: 52, endPoint x: 91, endPoint y: 61, distance: 9.1
click at [91, 53] on div "Change selected color" at bounding box center [93, 89] width 98 height 109
click at [91, 61] on input at bounding box center [103, 62] width 77 height 15
type input "360"
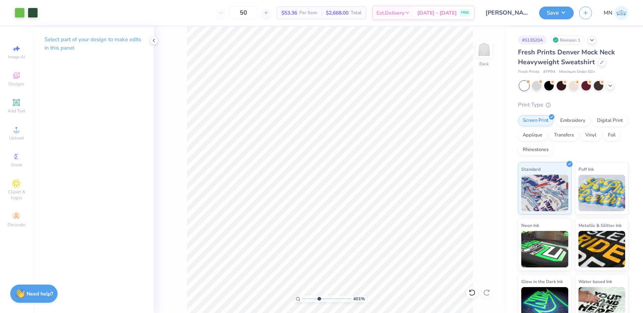
type input "4.03"
drag, startPoint x: 304, startPoint y: 297, endPoint x: 319, endPoint y: 295, distance: 14.7
click at [319, 295] on input "range" at bounding box center [326, 298] width 49 height 7
type input "0.81"
type input "0.79"
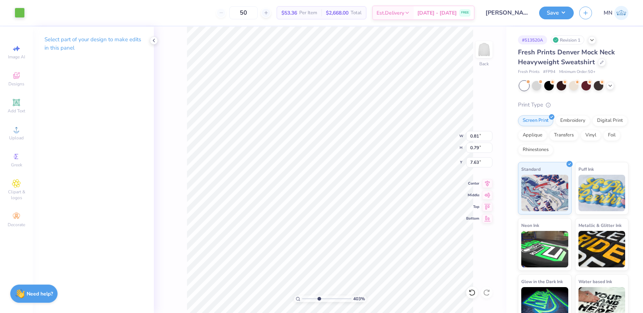
type input "7.63"
type input "0.26"
type input "0.25"
type input "6.40"
type input "11.00"
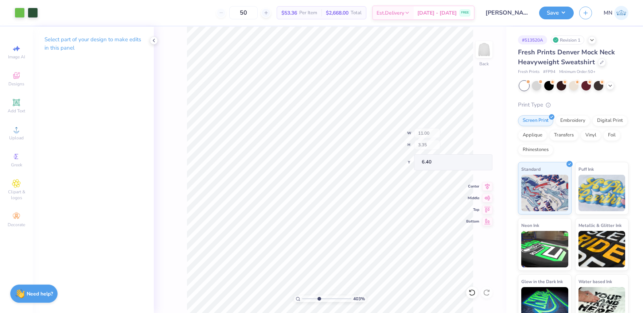
type input "3.35"
type input "3.00"
drag, startPoint x: 318, startPoint y: 299, endPoint x: 309, endPoint y: 298, distance: 9.1
click at [309, 298] on input "range" at bounding box center [326, 298] width 49 height 7
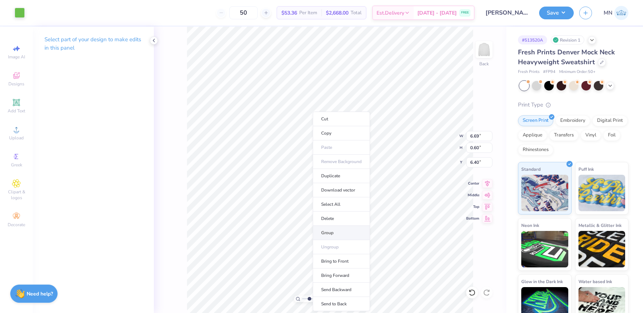
click at [330, 232] on li "Group" at bounding box center [341, 233] width 57 height 14
type input "1"
drag, startPoint x: 310, startPoint y: 298, endPoint x: 303, endPoint y: 296, distance: 7.7
click at [301, 298] on div "175 %" at bounding box center [330, 298] width 73 height 7
type input "11.00"
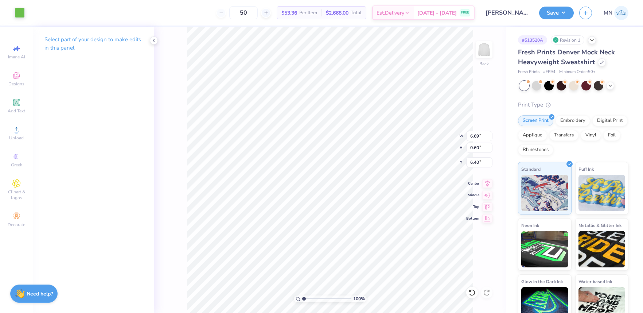
type input "3.35"
type input "3.00"
type input "6.57"
click at [347, 229] on li "Group" at bounding box center [346, 233] width 57 height 14
drag, startPoint x: 555, startPoint y: 14, endPoint x: 554, endPoint y: 19, distance: 5.1
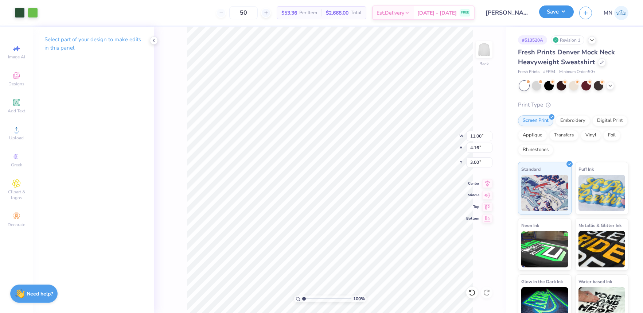
click at [555, 14] on button "Save" at bounding box center [556, 11] width 35 height 13
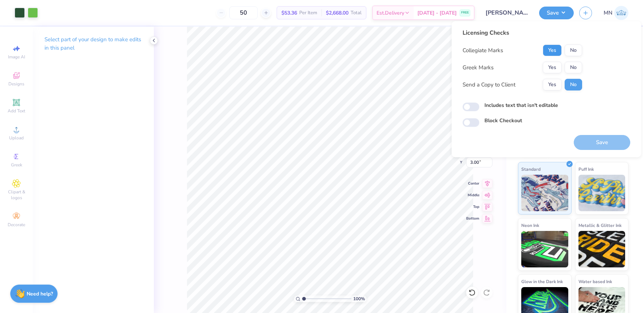
click at [555, 48] on button "Yes" at bounding box center [552, 50] width 19 height 12
click at [574, 62] on button "No" at bounding box center [574, 68] width 18 height 12
drag, startPoint x: 598, startPoint y: 143, endPoint x: 497, endPoint y: 106, distance: 107.2
click at [598, 143] on button "Save" at bounding box center [602, 142] width 57 height 15
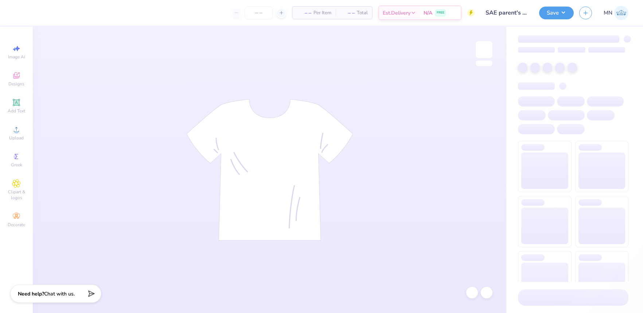
type input "SAE parent's weekend shirts"
type input "24"
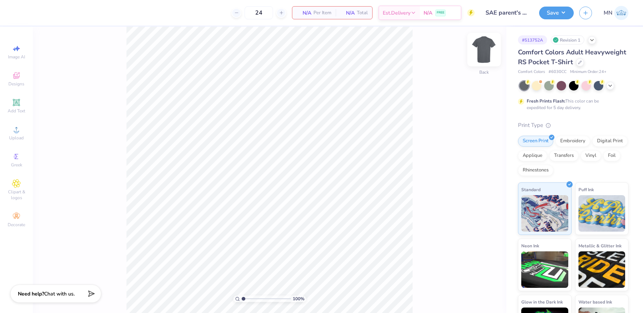
click at [479, 44] on img at bounding box center [484, 49] width 29 height 29
drag, startPoint x: 18, startPoint y: 134, endPoint x: 23, endPoint y: 133, distance: 5.1
click at [19, 134] on div "Upload" at bounding box center [17, 133] width 26 height 22
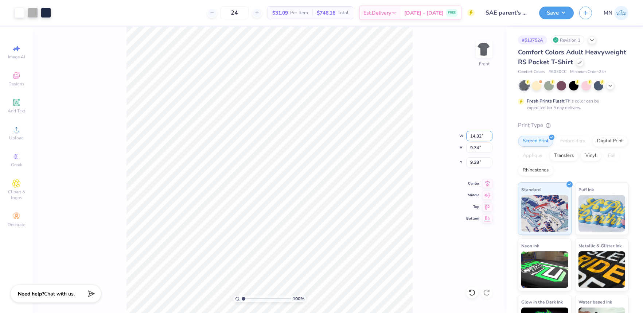
click at [477, 139] on input "14.32" at bounding box center [479, 136] width 26 height 10
type input "12.50"
type input "8.50"
click at [475, 164] on input "10.00" at bounding box center [479, 162] width 26 height 10
type input "3.00"
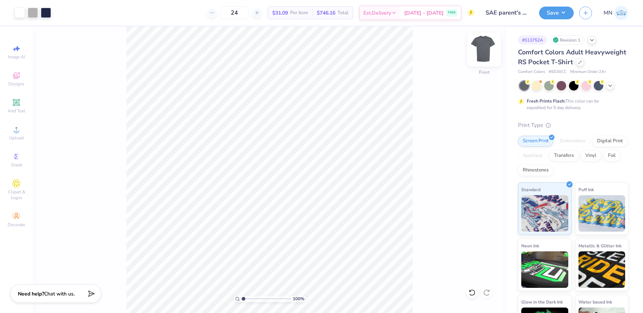
click at [489, 57] on img at bounding box center [484, 49] width 29 height 29
click at [20, 129] on icon at bounding box center [16, 129] width 9 height 9
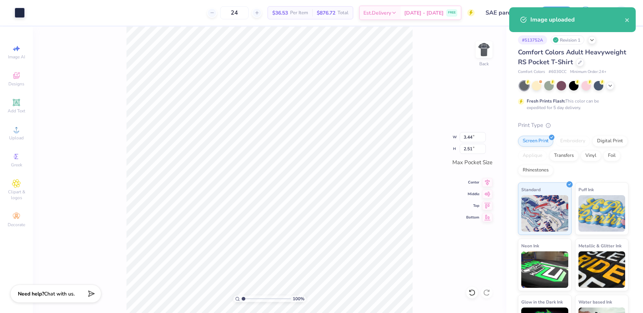
click at [430, 120] on div "100 % Back W 3.44 3.44 " H 2.51 2.51 " Max Pocket Size Center Middle Top Bottom" at bounding box center [270, 170] width 474 height 286
click at [628, 19] on icon "close" at bounding box center [627, 20] width 4 height 4
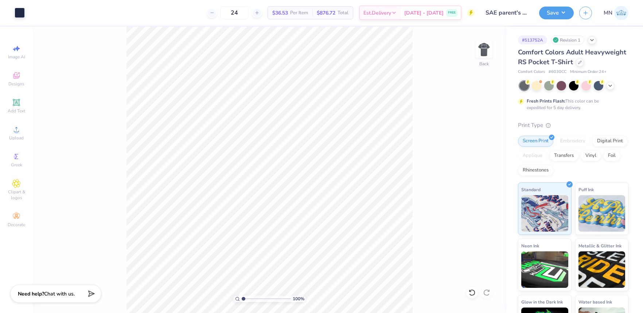
click at [555, 15] on div "Image uploaded" at bounding box center [572, 22] width 129 height 33
click at [554, 16] on button "Save" at bounding box center [556, 11] width 35 height 13
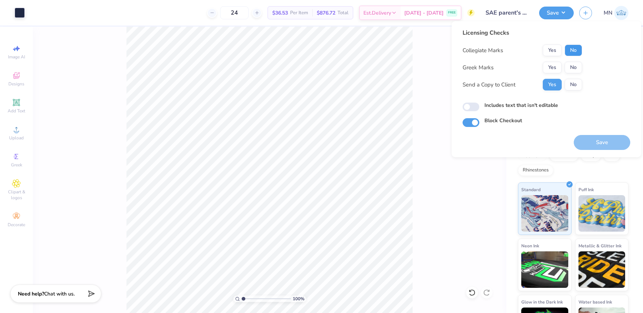
click at [577, 46] on button "No" at bounding box center [574, 50] width 18 height 12
click at [558, 68] on button "Yes" at bounding box center [552, 68] width 19 height 12
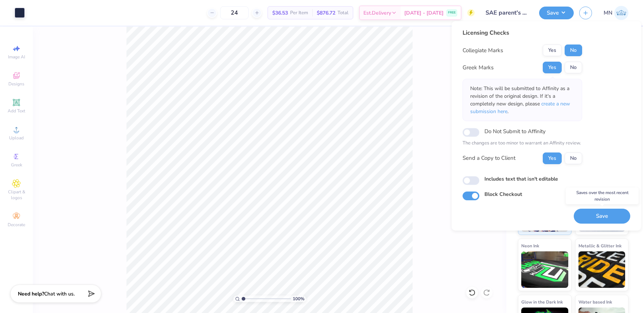
drag, startPoint x: 596, startPoint y: 210, endPoint x: 583, endPoint y: 181, distance: 31.8
click at [596, 211] on button "Save" at bounding box center [602, 216] width 57 height 15
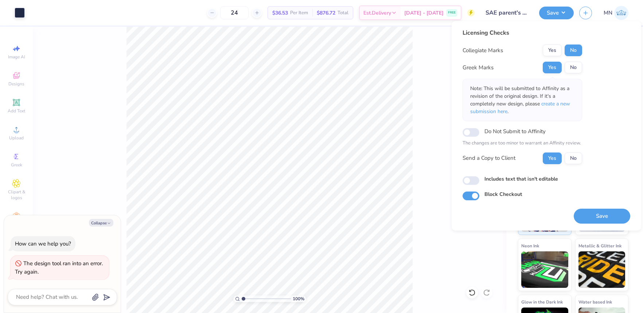
click at [593, 214] on button "Save" at bounding box center [602, 216] width 57 height 15
click at [100, 221] on button "Collapse" at bounding box center [101, 223] width 24 height 8
type textarea "x"
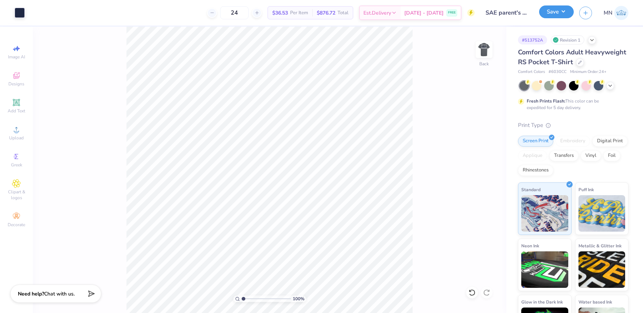
click at [566, 15] on button "Save" at bounding box center [556, 11] width 35 height 13
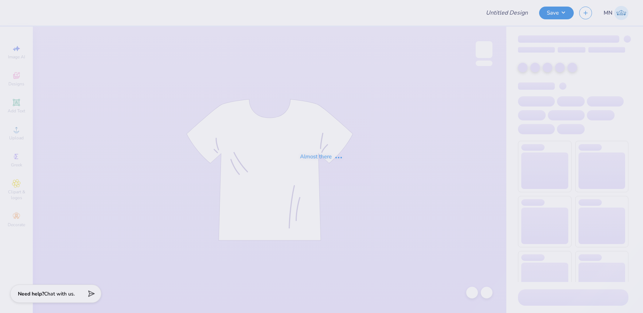
type input "Pepperdine Sig [PERSON_NAME] F25"
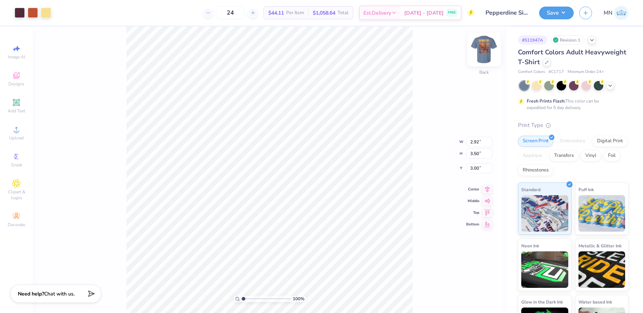
click at [482, 53] on img at bounding box center [484, 49] width 29 height 29
type input "2.80"
type input "0.93"
type input "16.87"
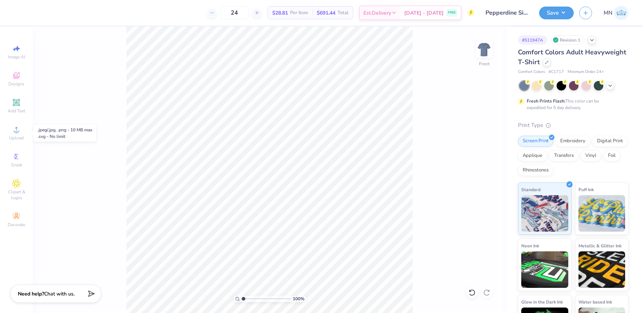
drag, startPoint x: 12, startPoint y: 140, endPoint x: 56, endPoint y: 136, distance: 43.9
click at [19, 139] on span "Upload" at bounding box center [16, 138] width 15 height 6
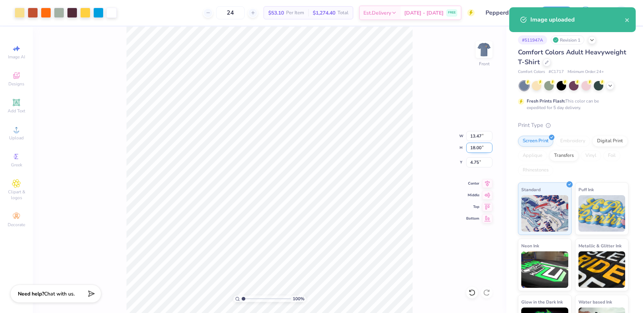
click at [483, 146] on input "18.00" at bounding box center [479, 148] width 26 height 10
type input "15"
type input "11.23"
type input "15.00"
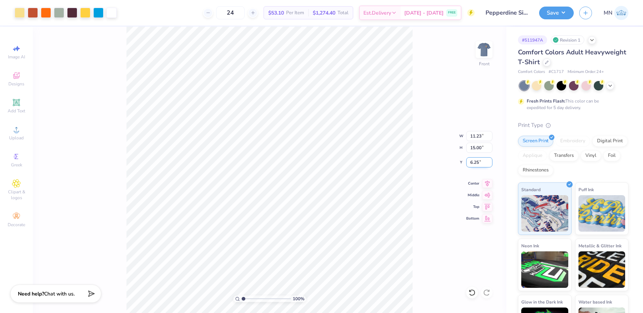
click at [481, 162] on input "6.25" at bounding box center [479, 162] width 26 height 10
type input "3.00"
click at [428, 137] on div "100 % Front W 11.23 11.23 " H 15.00 15.00 " Y 3.00 3.00 " Center Middle Top Bot…" at bounding box center [270, 170] width 474 height 286
click at [487, 51] on img at bounding box center [484, 49] width 29 height 29
drag, startPoint x: 554, startPoint y: 9, endPoint x: 560, endPoint y: 20, distance: 11.6
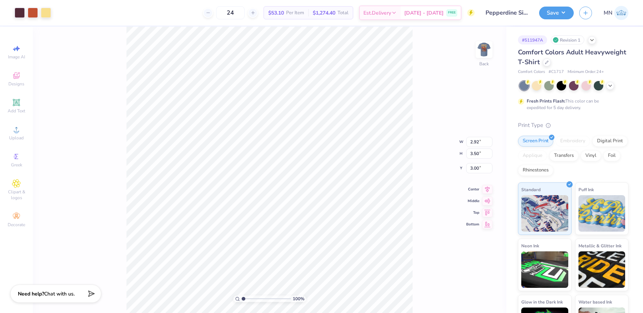
click at [554, 9] on button "Save" at bounding box center [556, 13] width 35 height 13
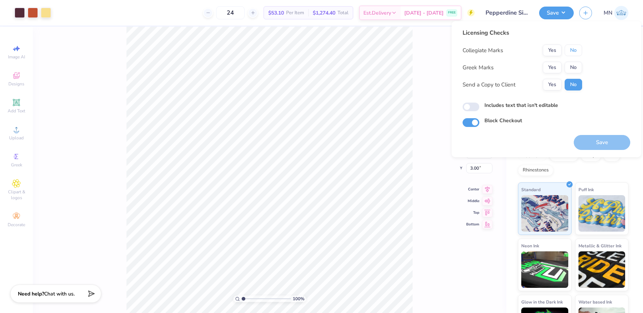
drag, startPoint x: 575, startPoint y: 54, endPoint x: 565, endPoint y: 60, distance: 11.8
click at [574, 54] on button "No" at bounding box center [574, 50] width 18 height 12
click at [547, 69] on button "Yes" at bounding box center [552, 68] width 19 height 12
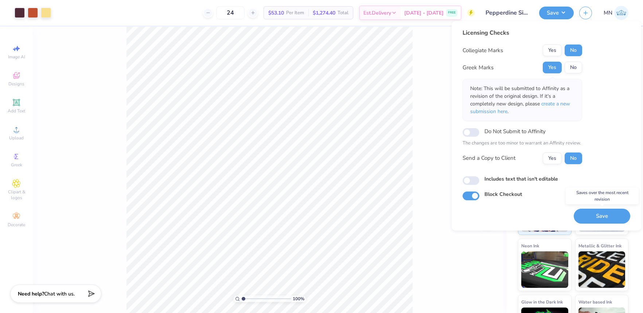
drag, startPoint x: 600, startPoint y: 213, endPoint x: 566, endPoint y: 97, distance: 120.8
click at [600, 213] on button "Save" at bounding box center [602, 216] width 57 height 15
